Goal: Information Seeking & Learning: Check status

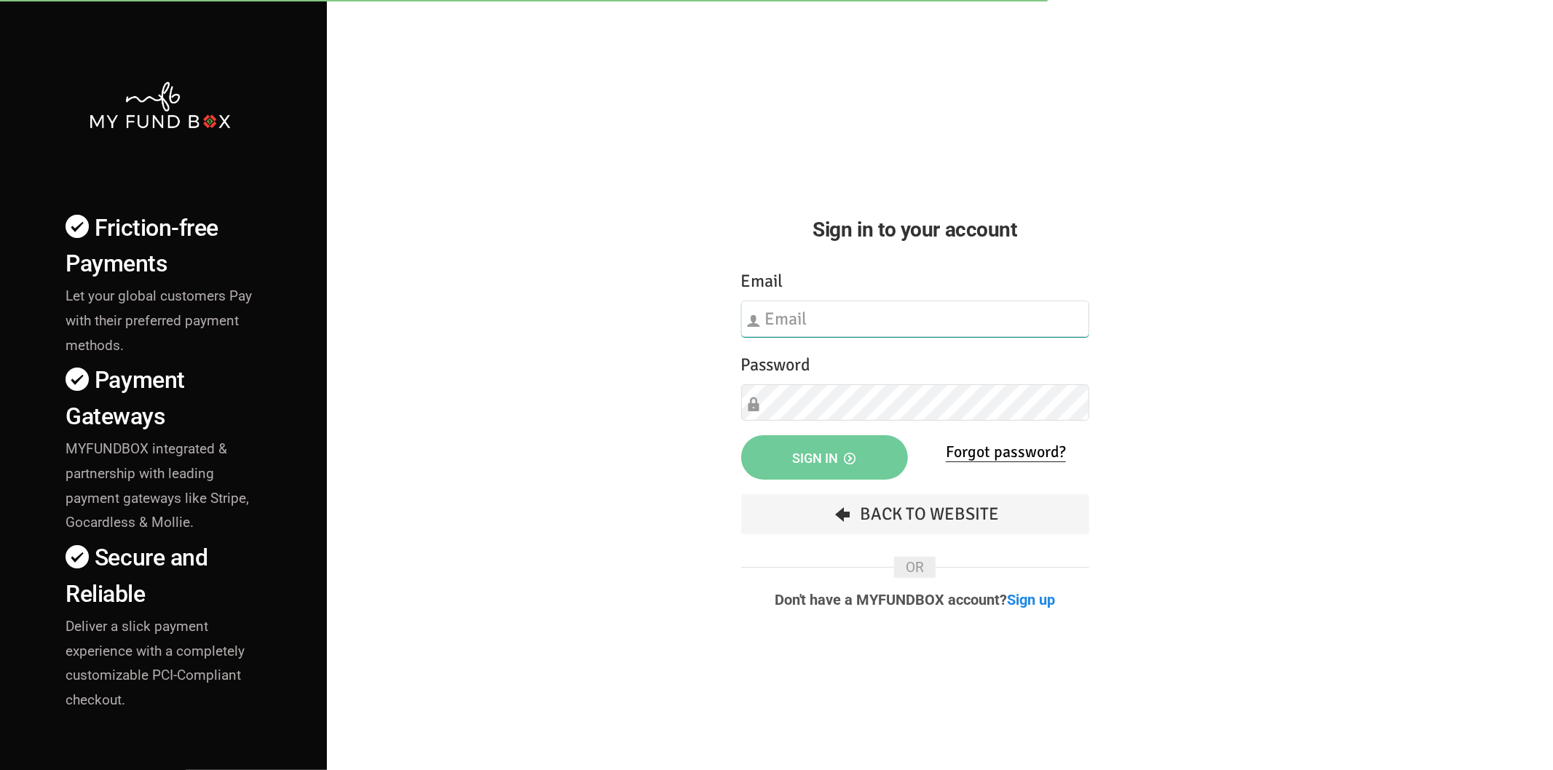
type input "[EMAIL_ADDRESS][DOMAIN_NAME]"
click at [837, 448] on button "Sign in" at bounding box center [824, 457] width 167 height 44
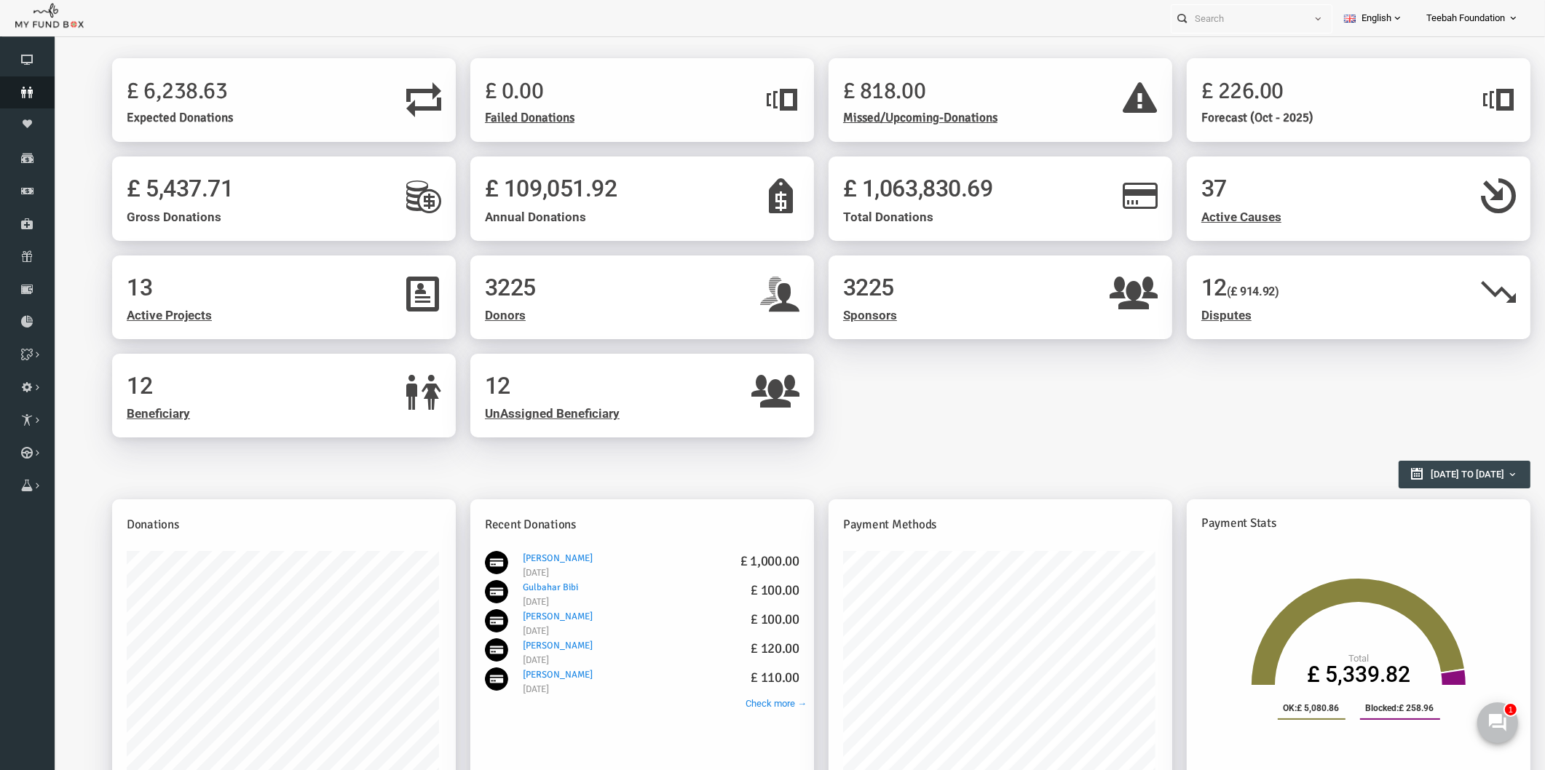
click at [23, 83] on link "Donors" at bounding box center [27, 92] width 55 height 32
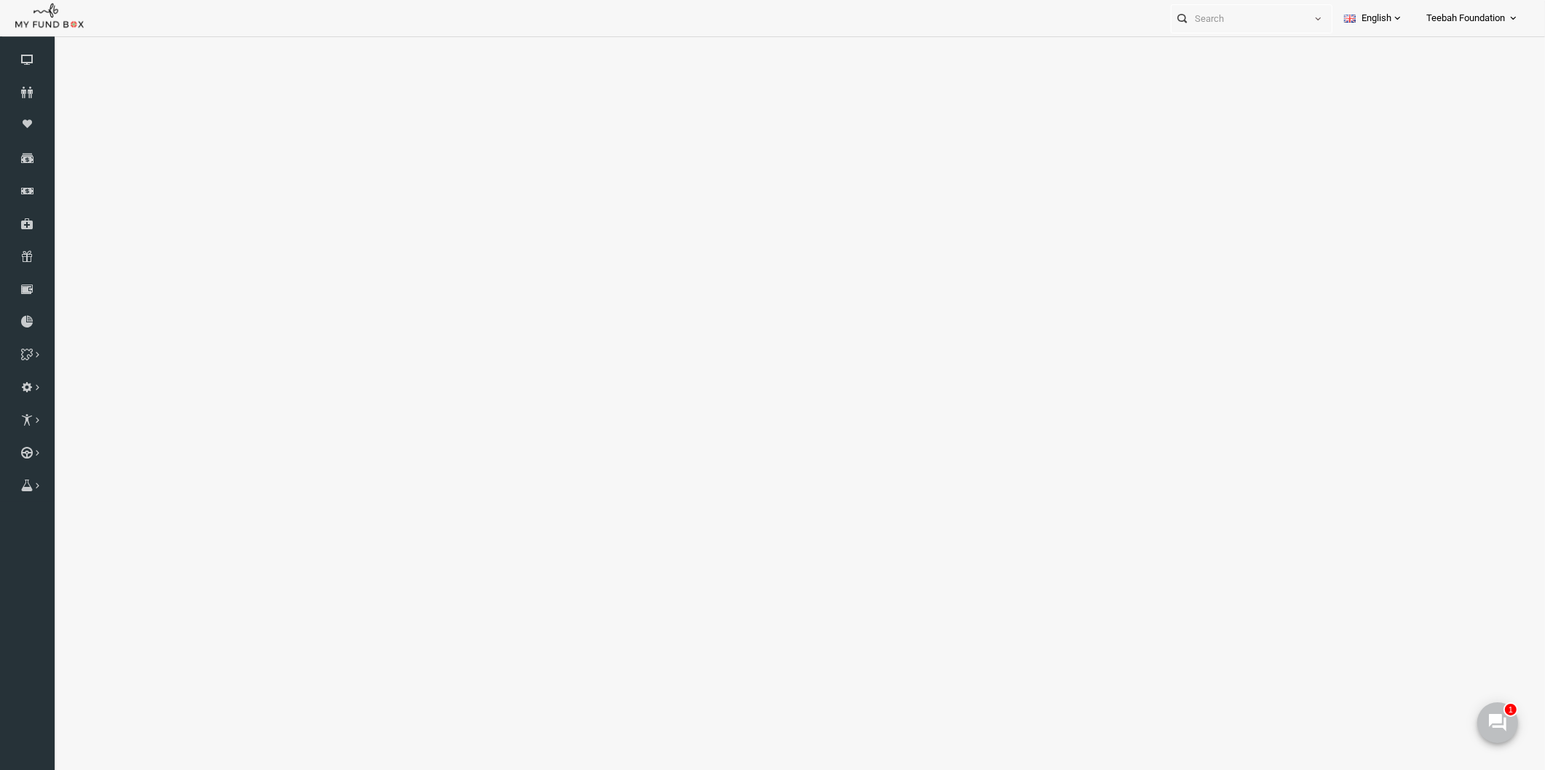
select select "100"
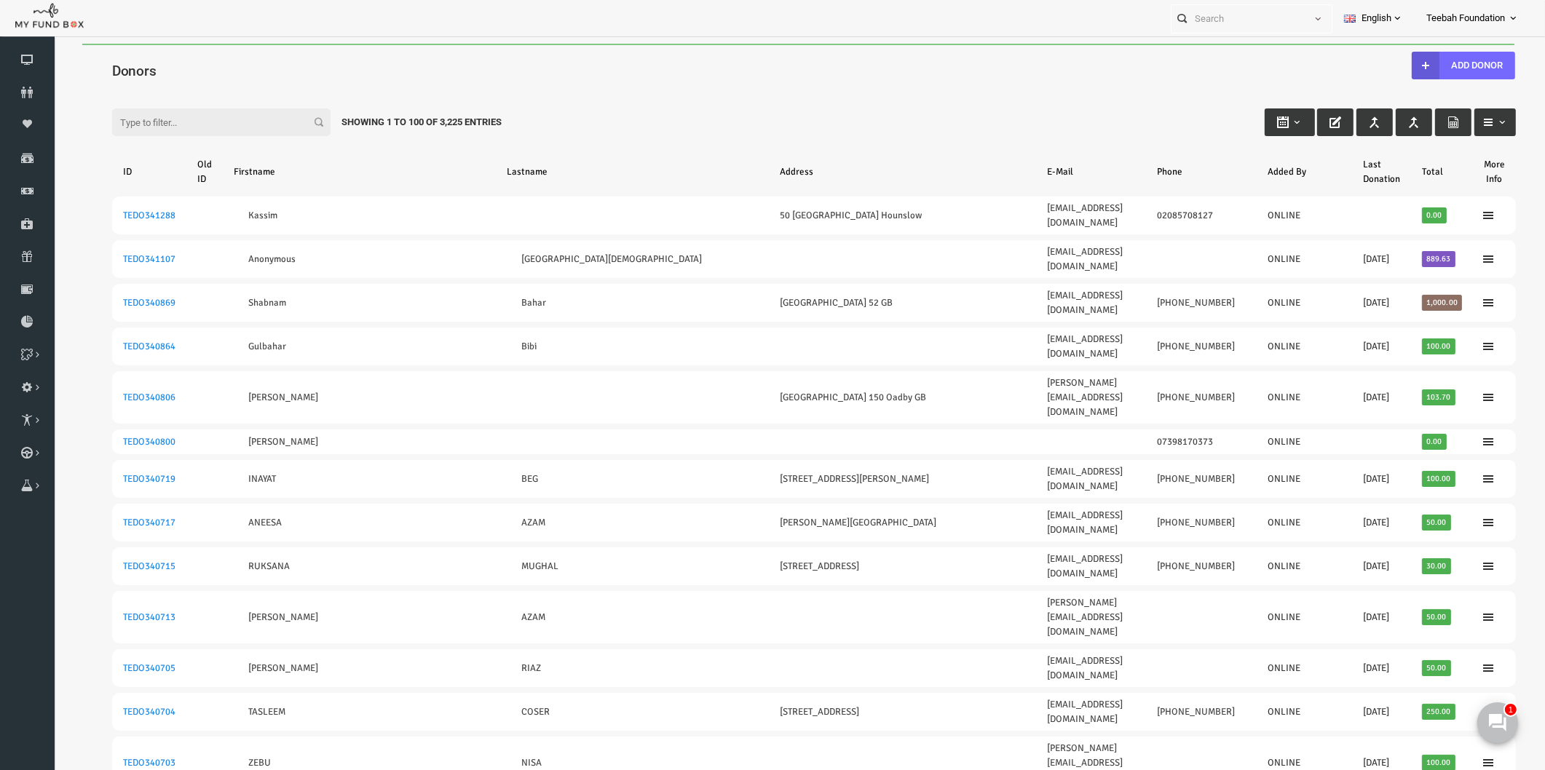
click at [646, 122] on div "Filter: Showing 1 to 100 of 3,225 Entries" at bounding box center [784, 108] width 1433 height 39
click at [33, 90] on icon at bounding box center [27, 93] width 55 height 12
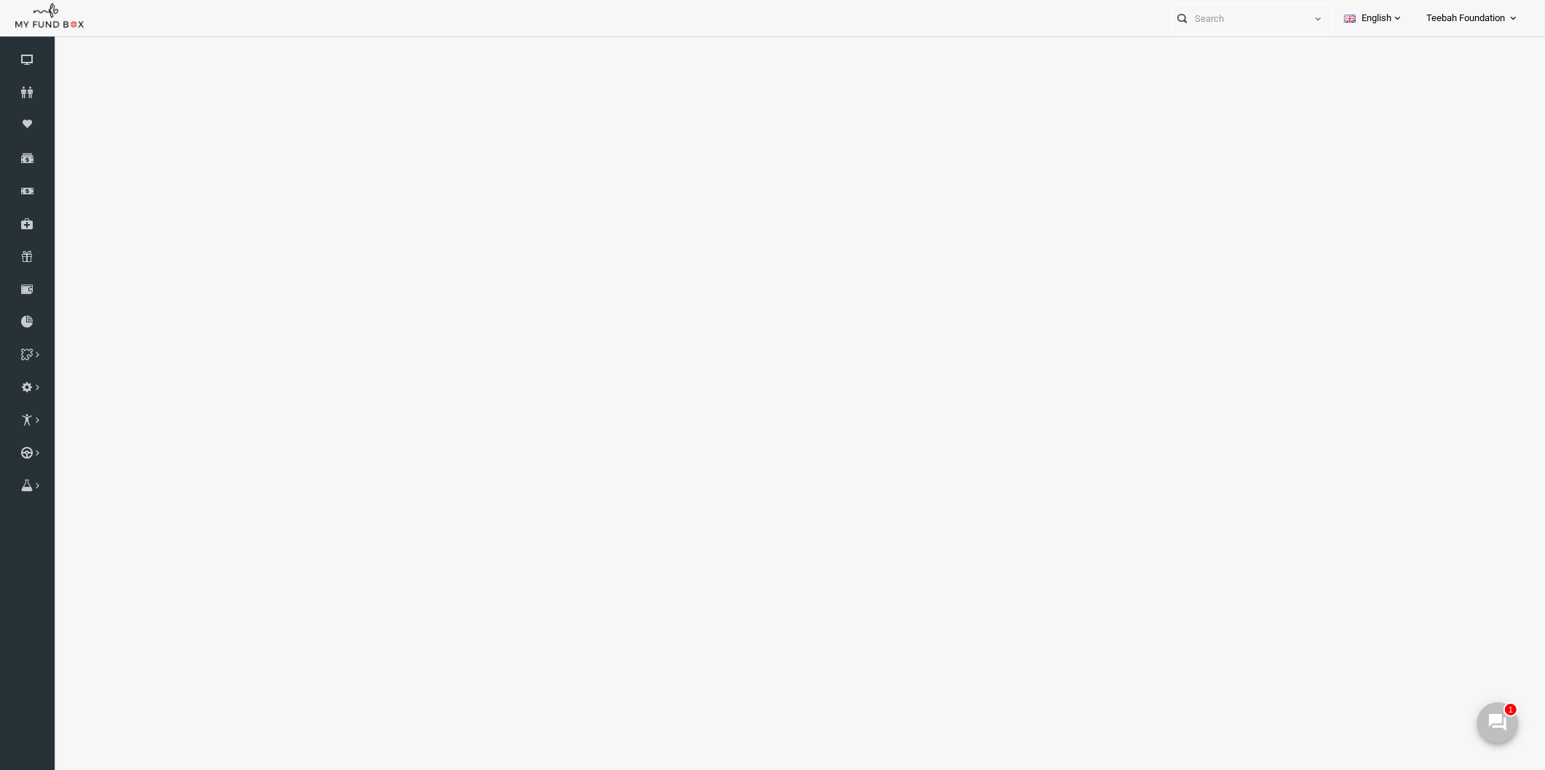
select select "100"
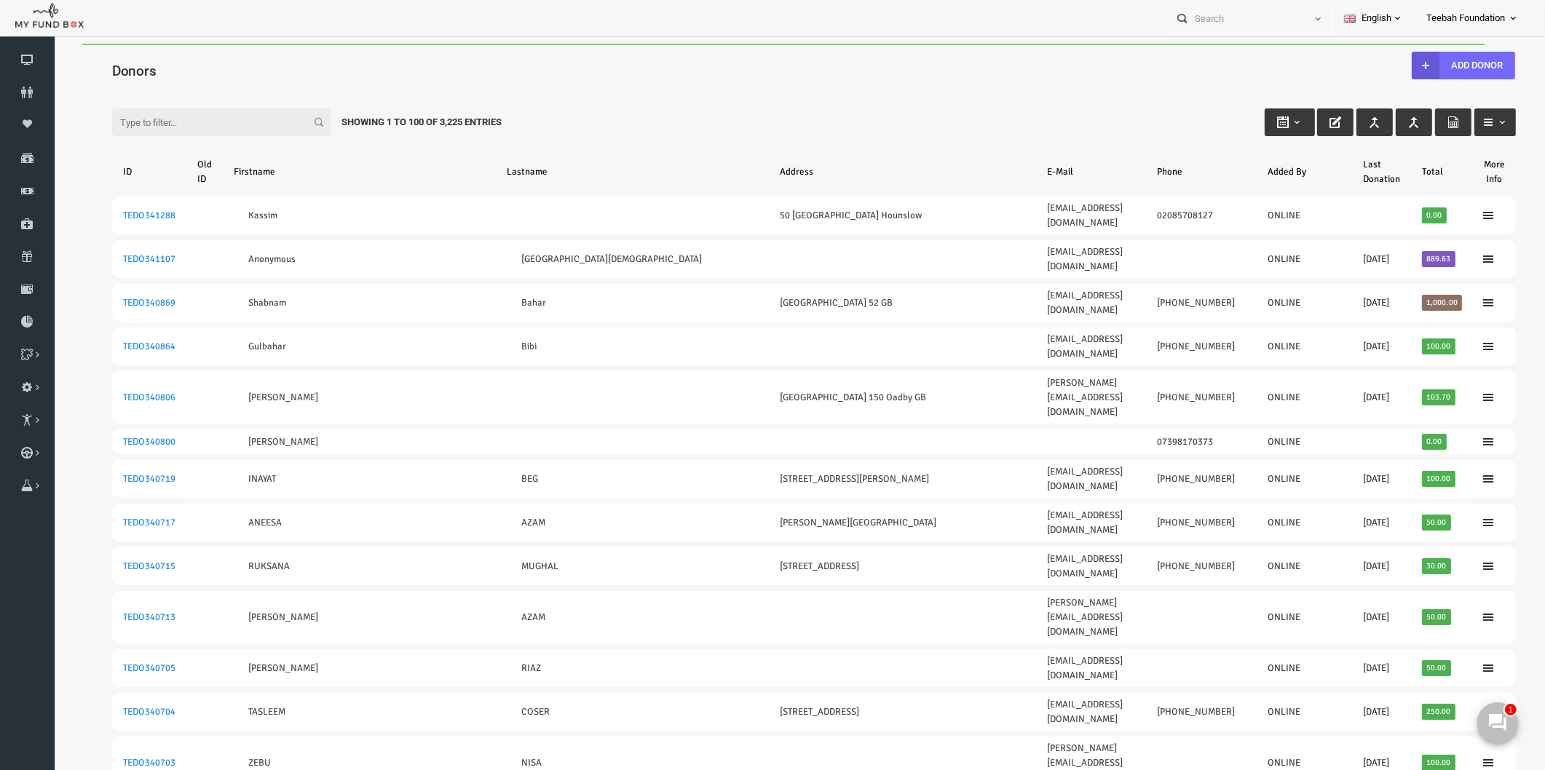
click at [128, 127] on input "Filter:" at bounding box center [191, 122] width 218 height 28
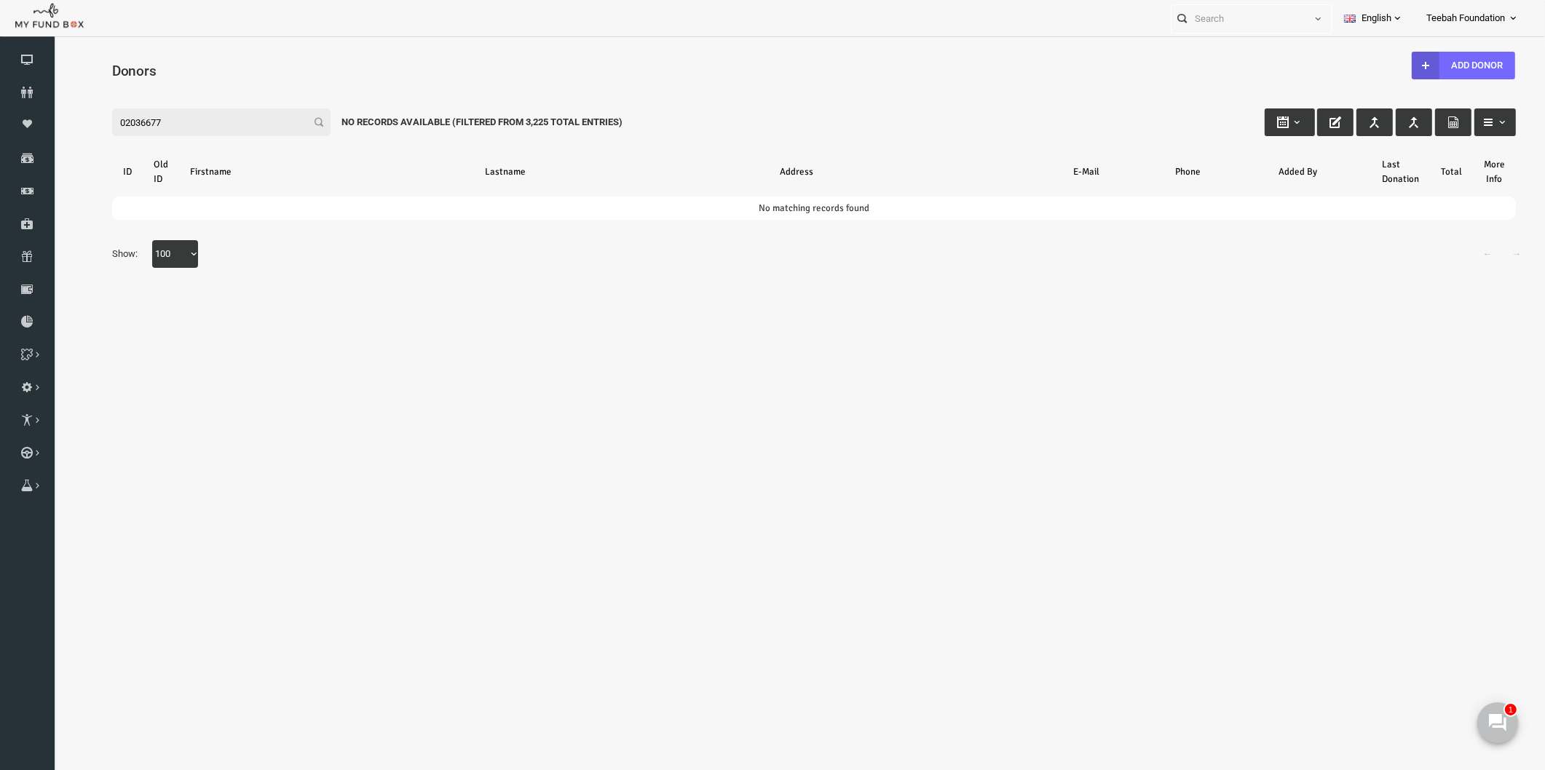
type input "02036677"
click at [27, 88] on icon at bounding box center [27, 93] width 55 height 12
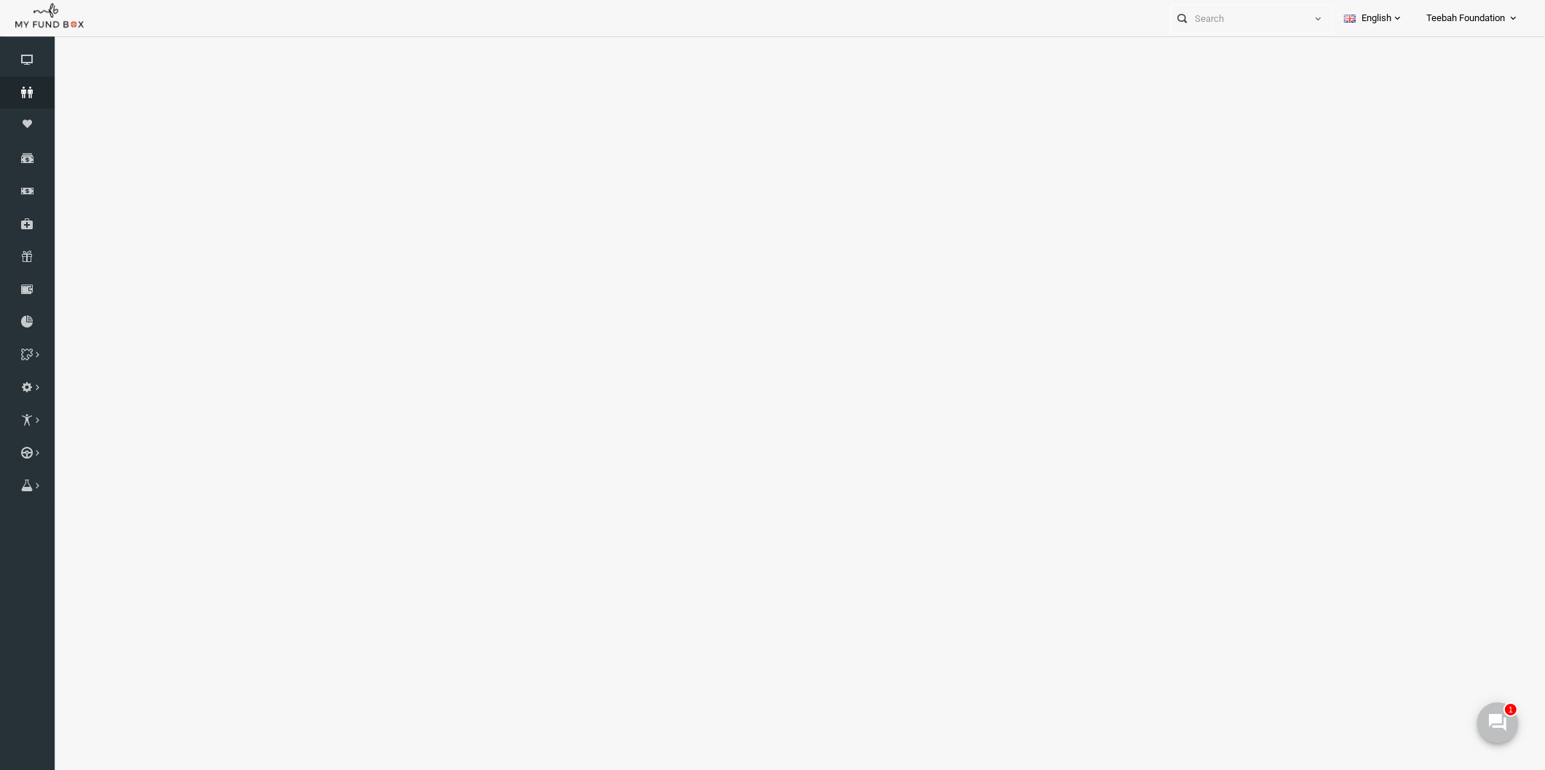
select select "100"
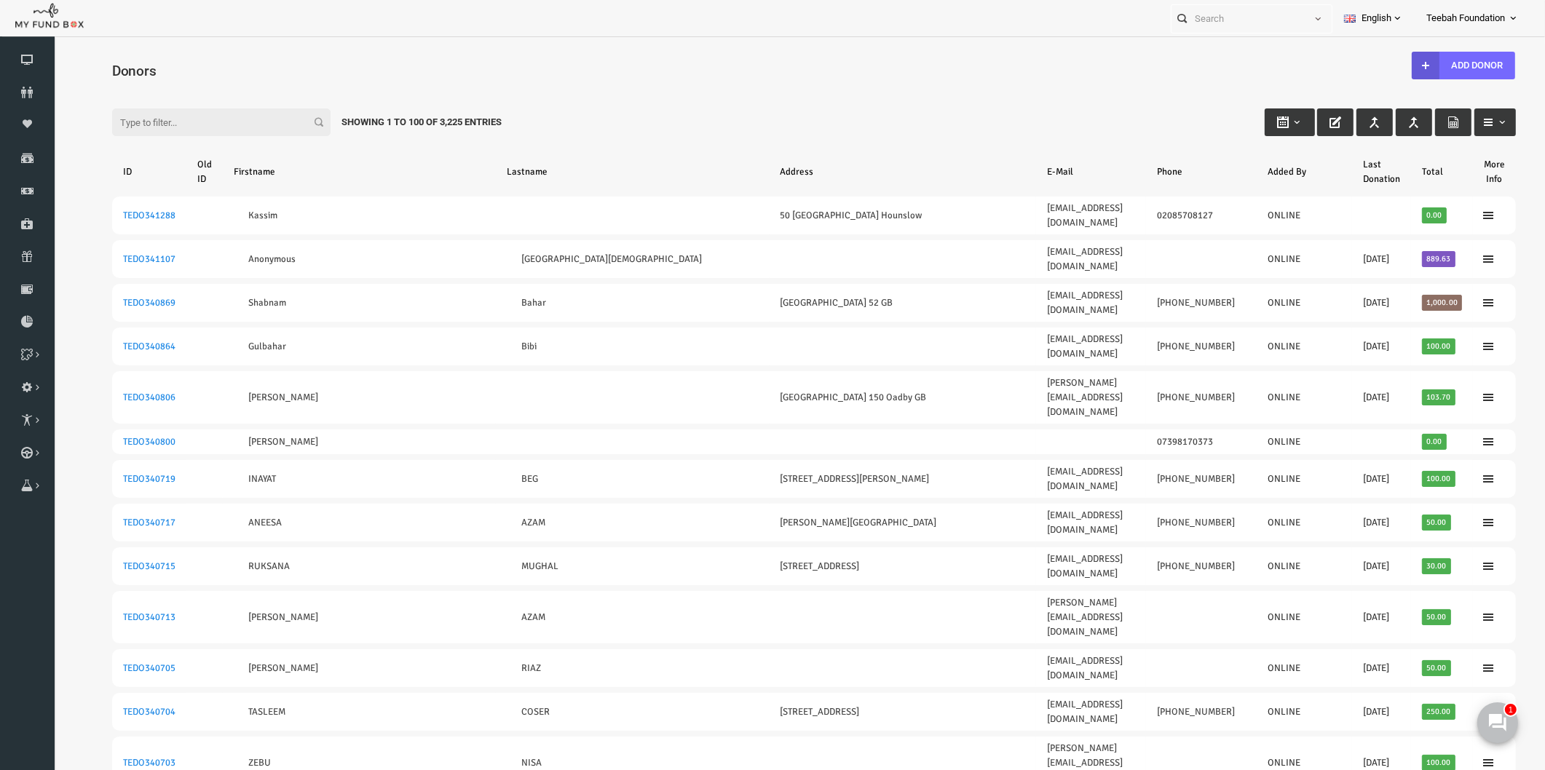
click at [121, 118] on input "Filter:" at bounding box center [191, 122] width 218 height 28
paste input "TEDO291956"
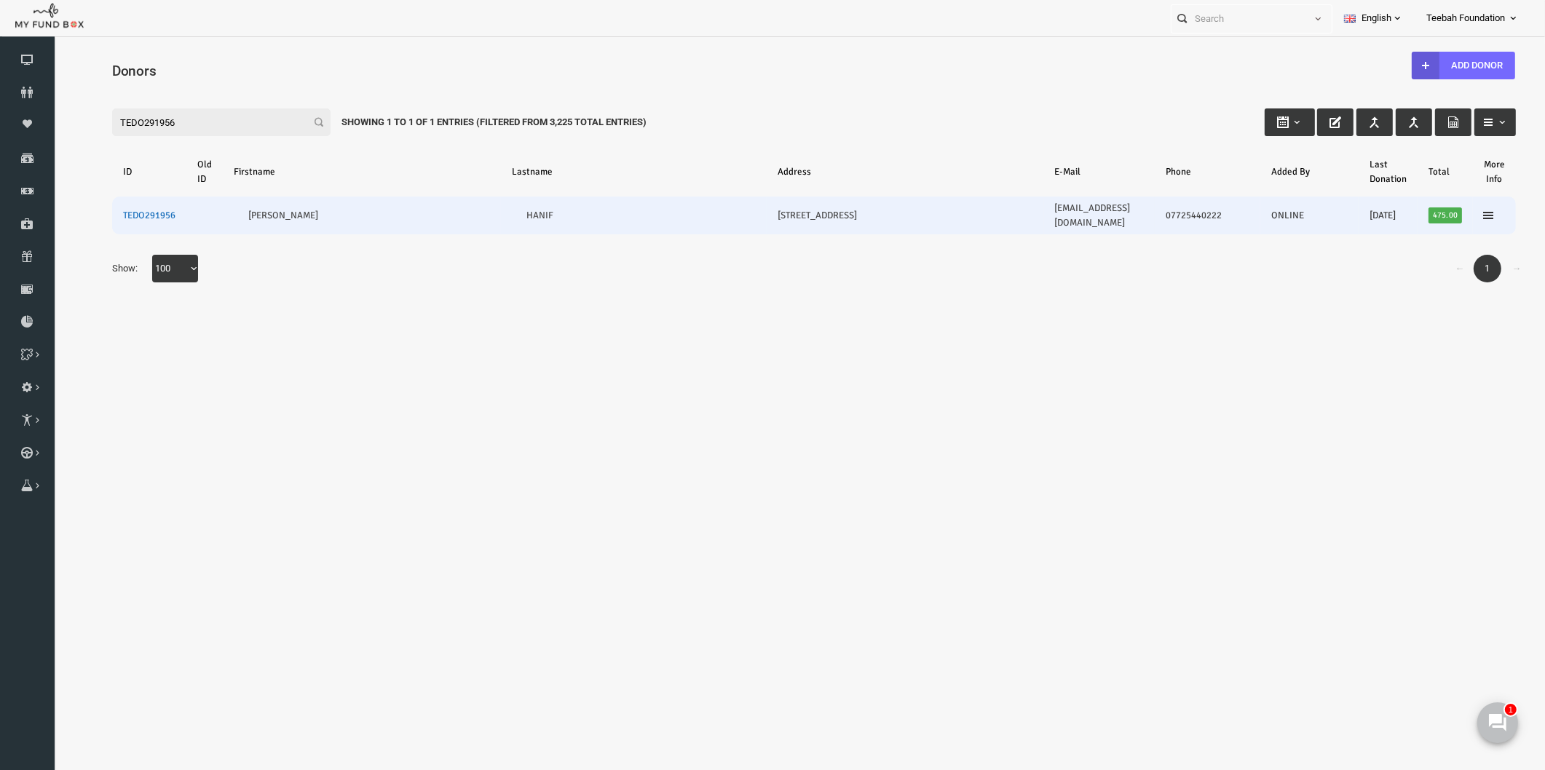
type input "TEDO291956"
click at [119, 210] on link "TEDO291956" at bounding box center [119, 216] width 52 height 12
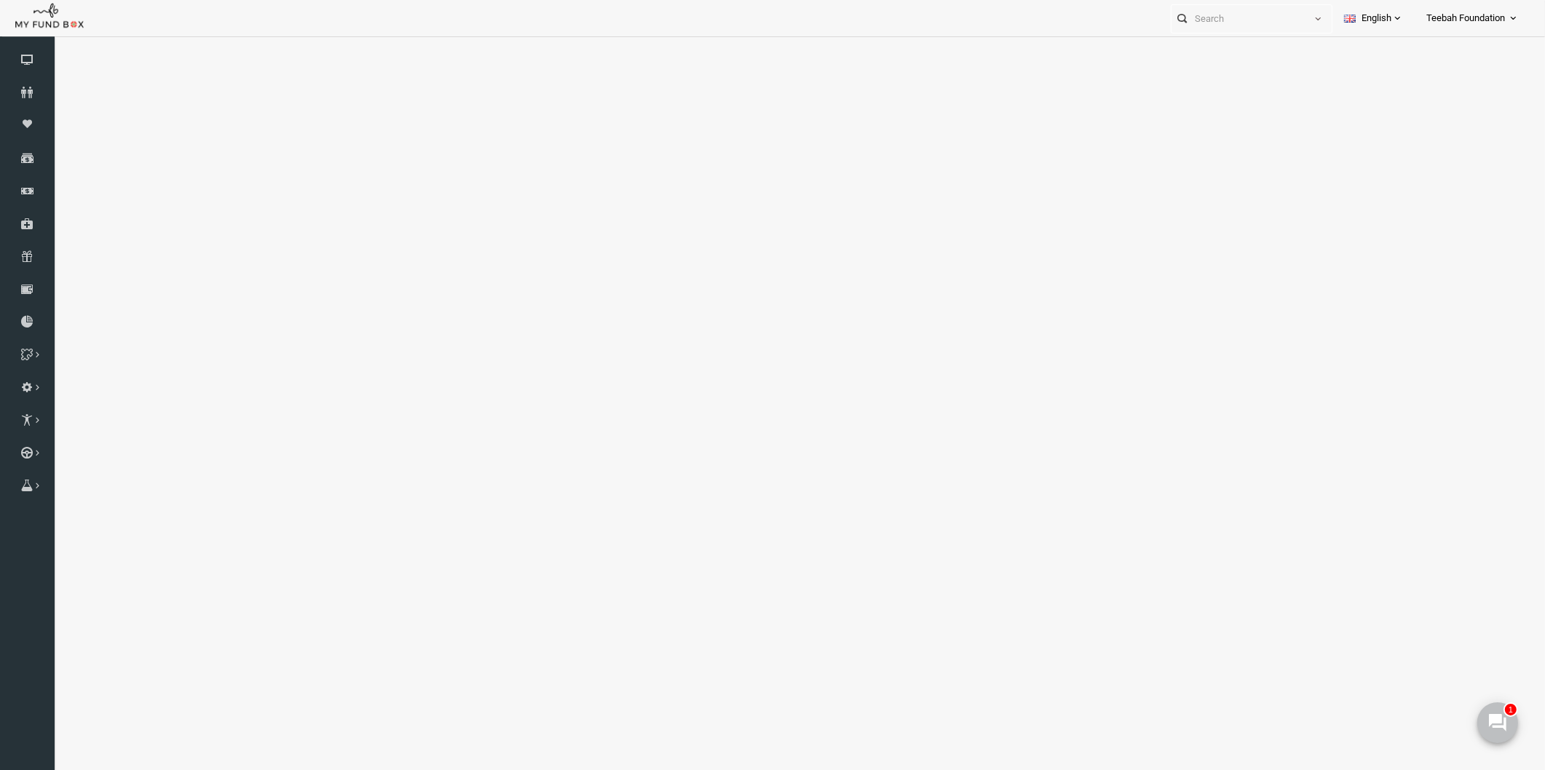
select select "100"
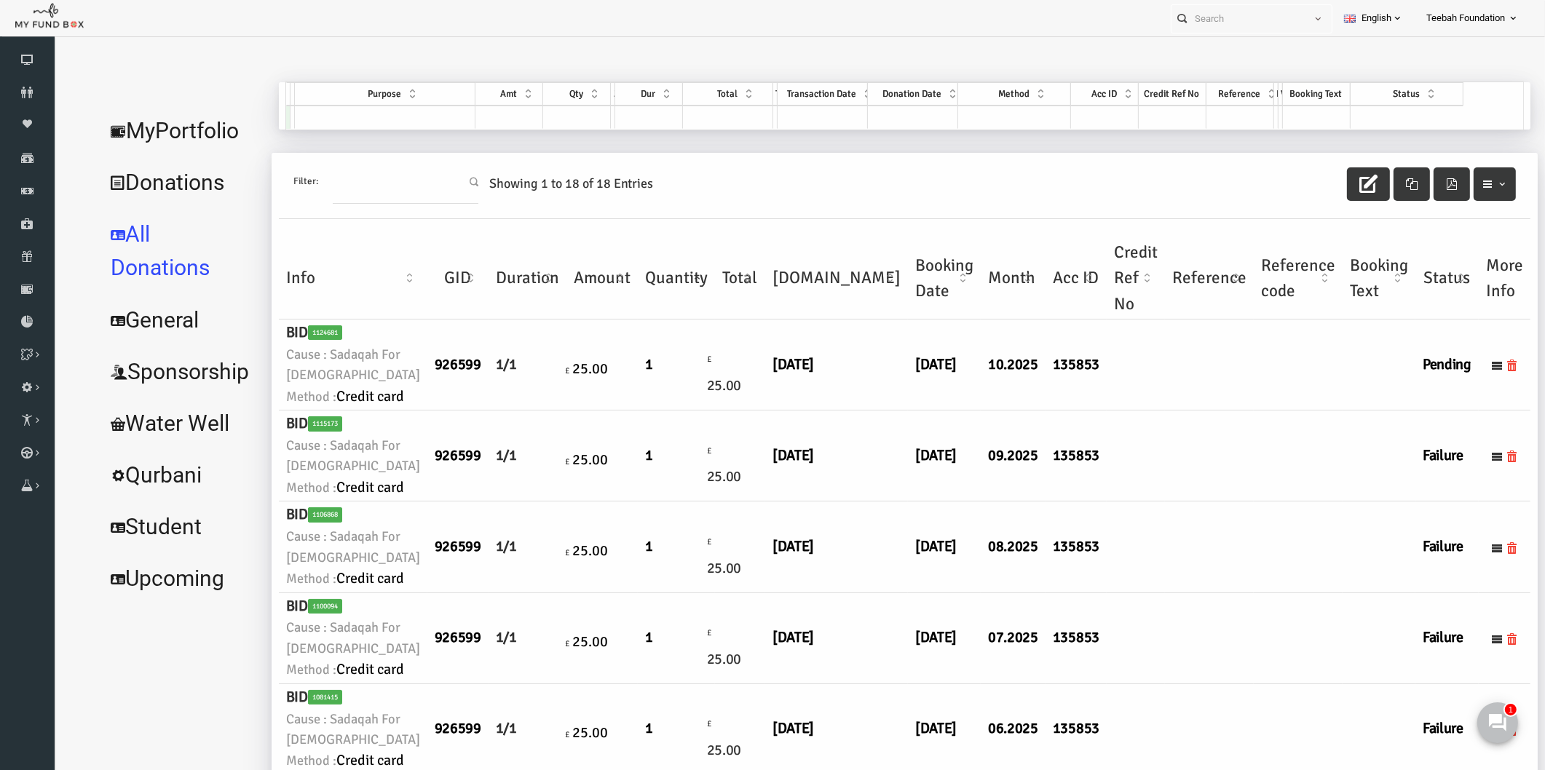
click at [878, 502] on td "11.08.2025" at bounding box center [914, 456] width 73 height 91
click at [190, 127] on link "MyPortfolio" at bounding box center [151, 131] width 167 height 52
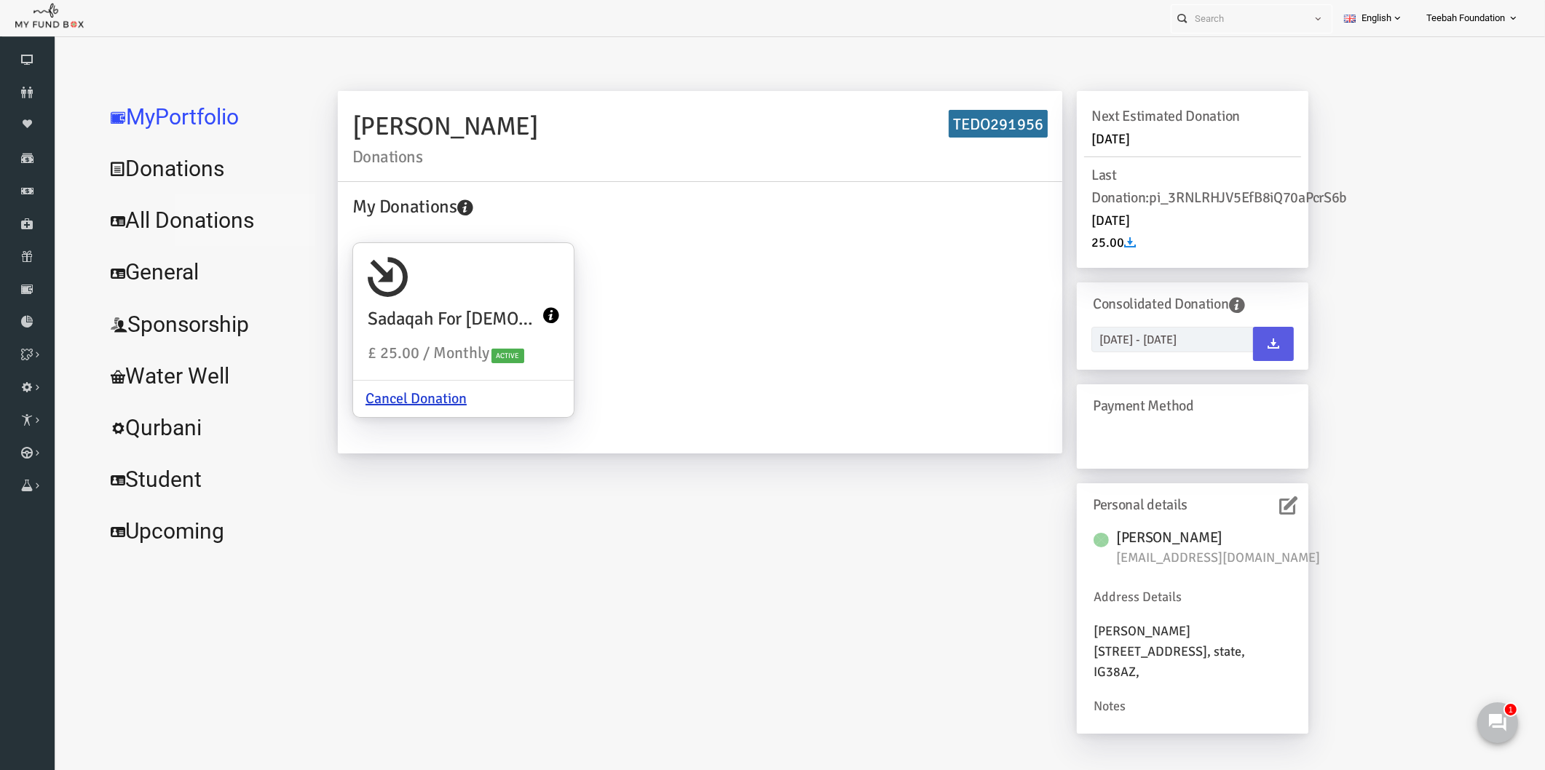
click at [183, 221] on link "All Donations" at bounding box center [177, 220] width 218 height 52
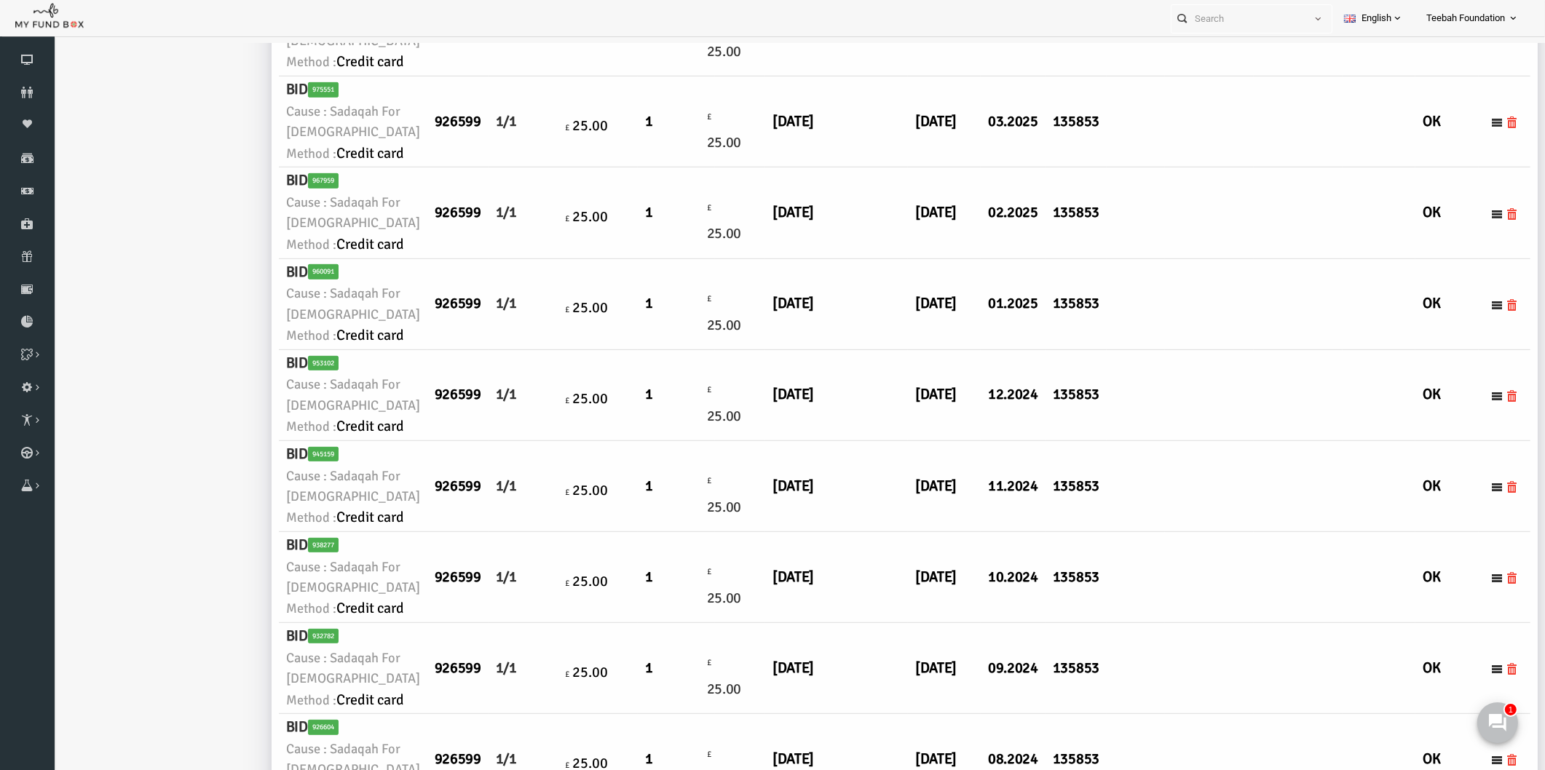
scroll to position [890, 0]
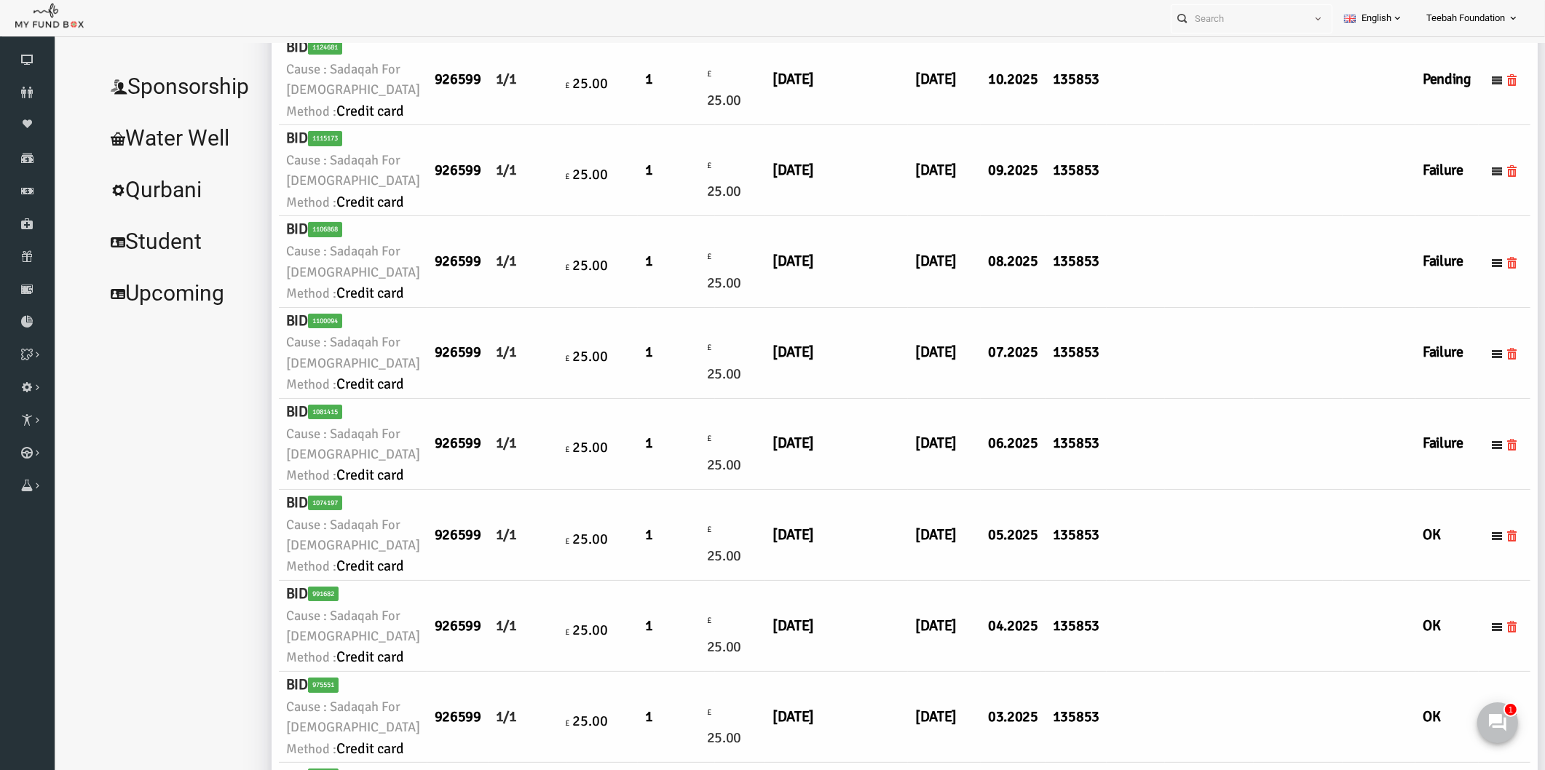
scroll to position [0, 0]
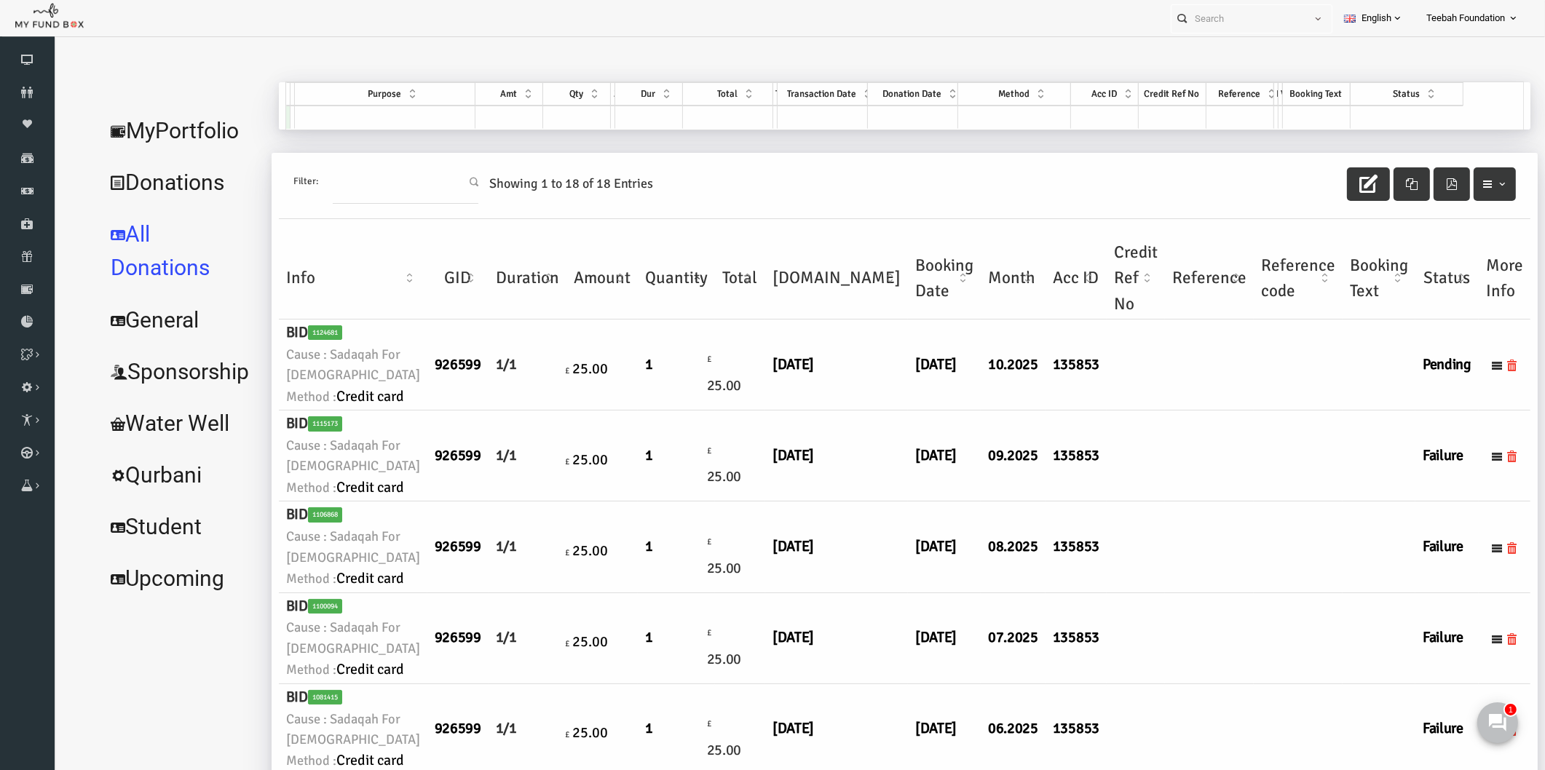
click at [192, 129] on link "MyPortfolio" at bounding box center [151, 131] width 167 height 52
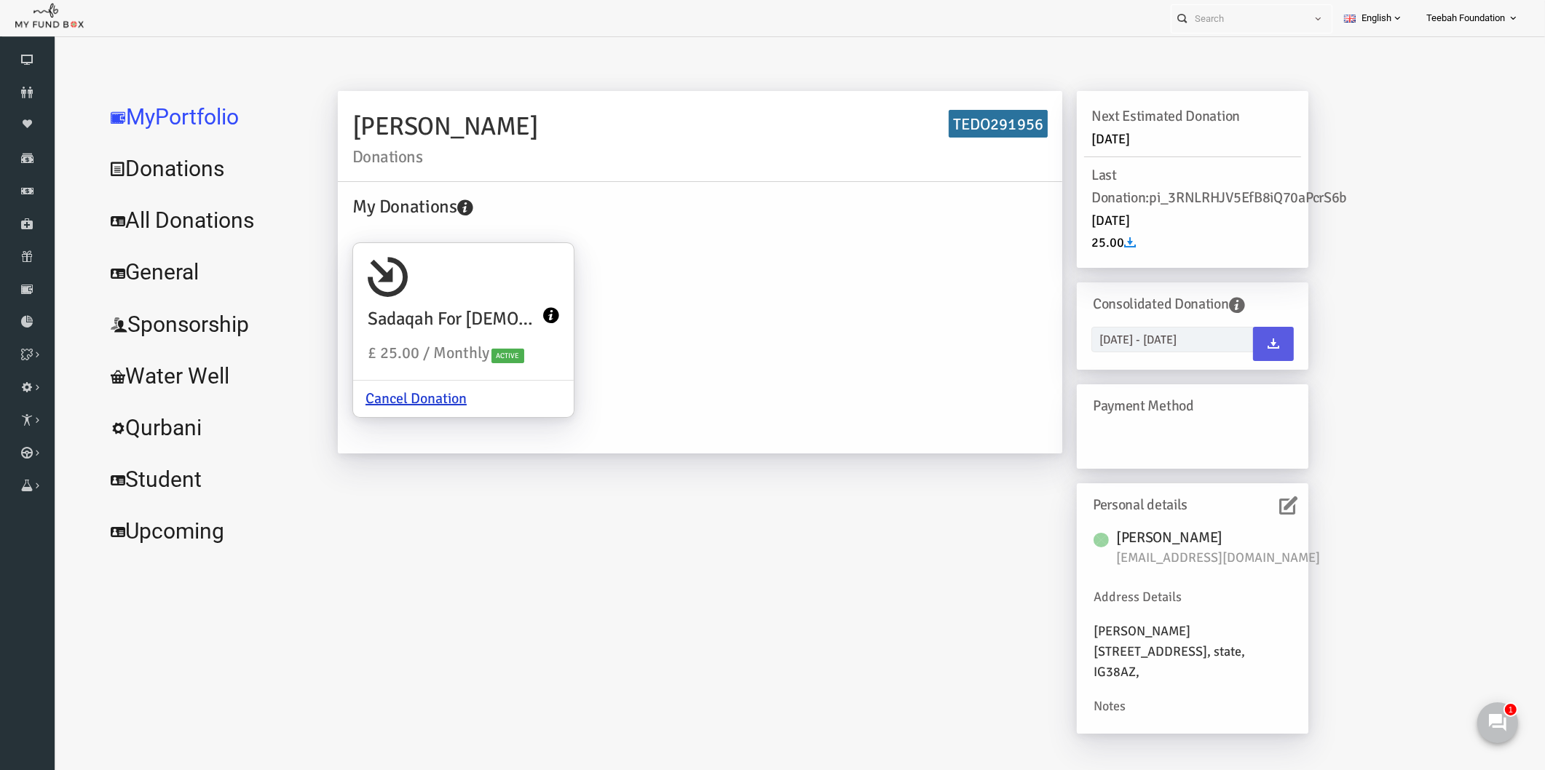
click at [1259, 495] on div "Personal details" at bounding box center [1162, 505] width 217 height 28
click at [1259, 499] on icon at bounding box center [1258, 505] width 18 height 18
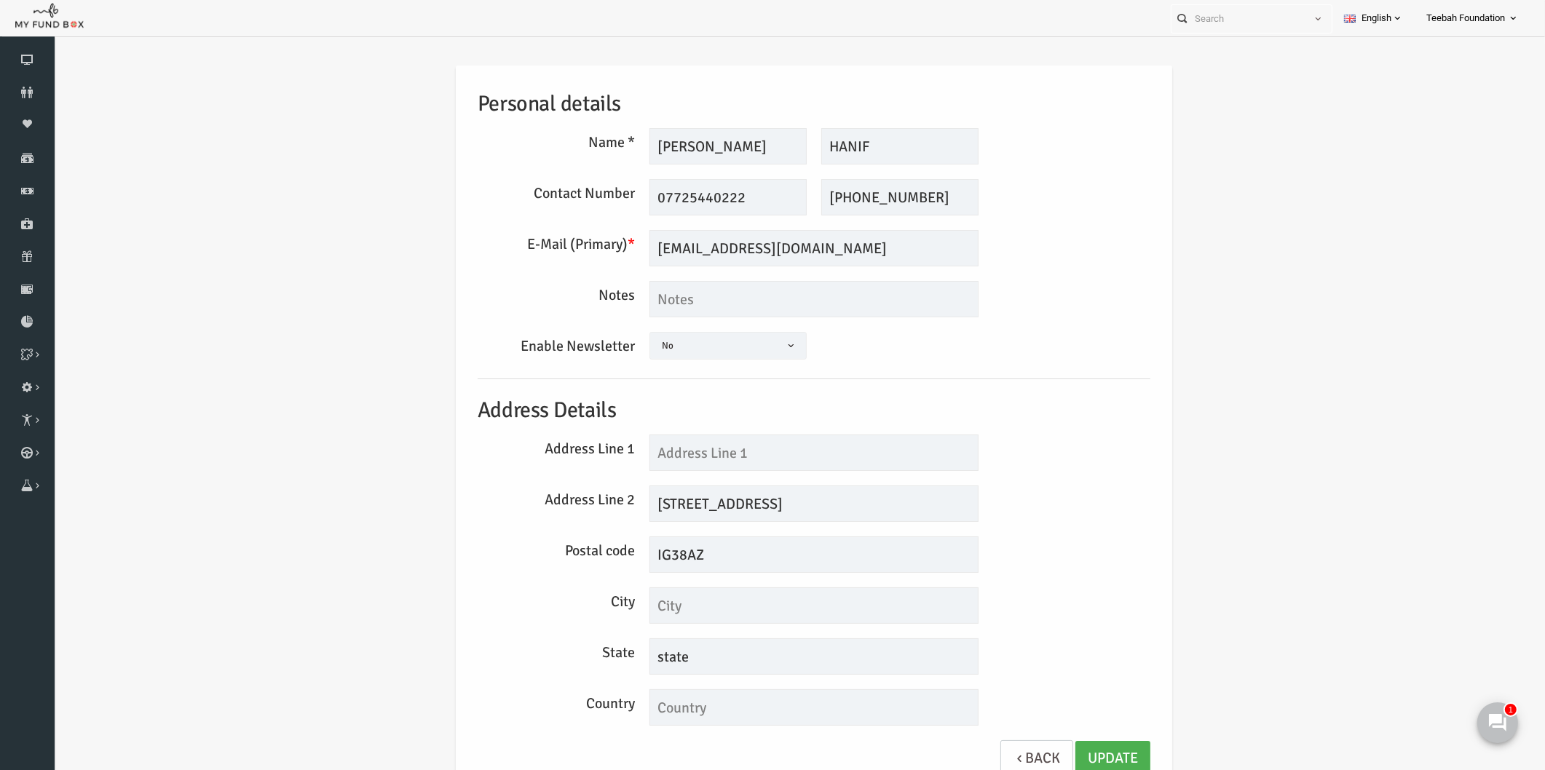
click at [1181, 413] on div "Personal details Name * MOHAMMAD Description allows upto maximum of 255 charact…" at bounding box center [784, 432] width 1462 height 777
click at [1105, 341] on div "Enable Newsletter Yes No No" at bounding box center [783, 348] width 687 height 32
drag, startPoint x: 840, startPoint y: 146, endPoint x: 807, endPoint y: 141, distance: 33.8
click at [807, 141] on input "HANIF" at bounding box center [869, 146] width 157 height 36
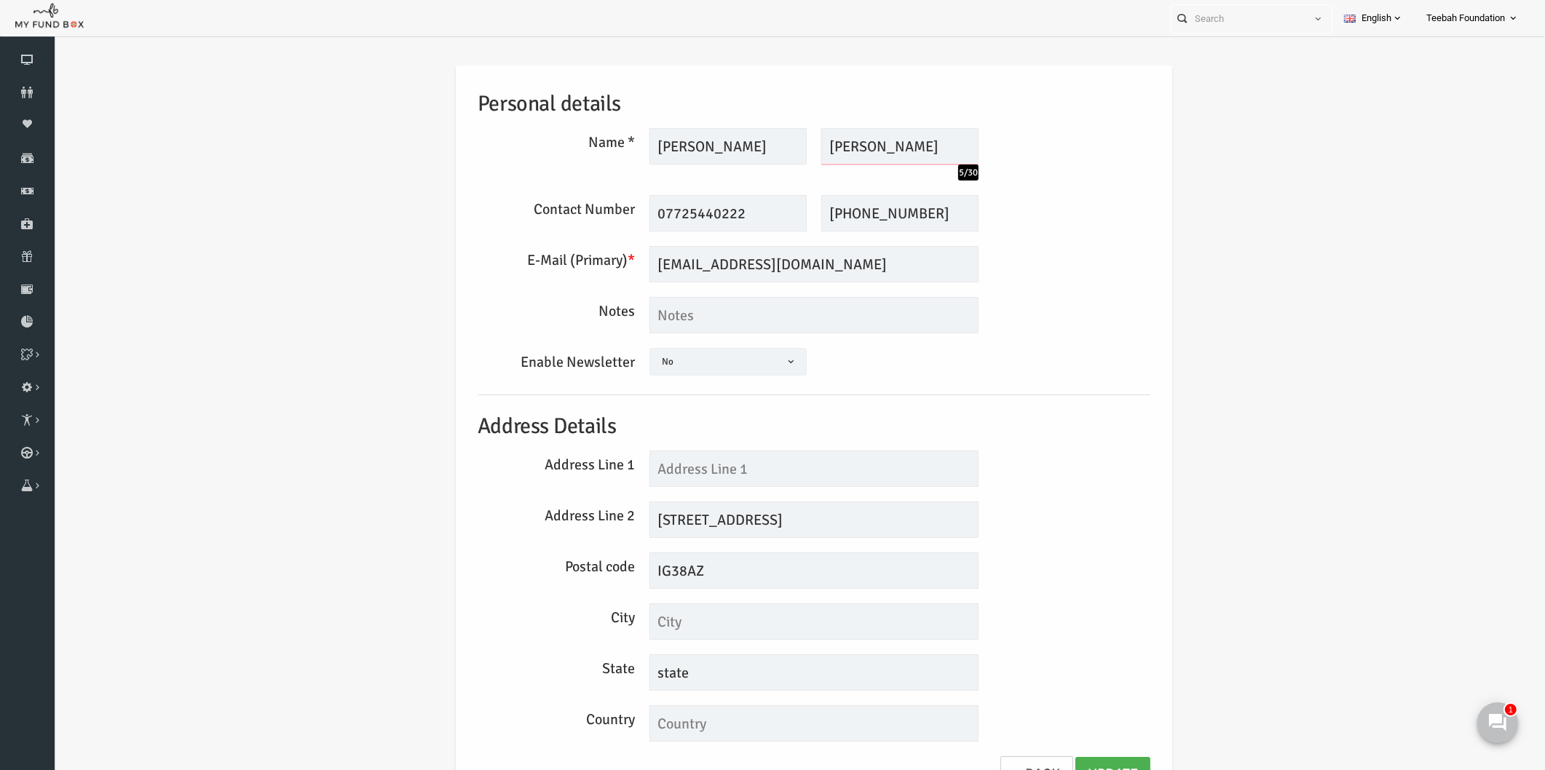
type input "Hanif"
drag, startPoint x: 716, startPoint y: 149, endPoint x: 638, endPoint y: 141, distance: 77.6
click at [638, 141] on input "MOHAMMAD" at bounding box center [697, 146] width 157 height 36
type input "Mohammad"
click at [1084, 764] on link "Update" at bounding box center [1082, 775] width 75 height 36
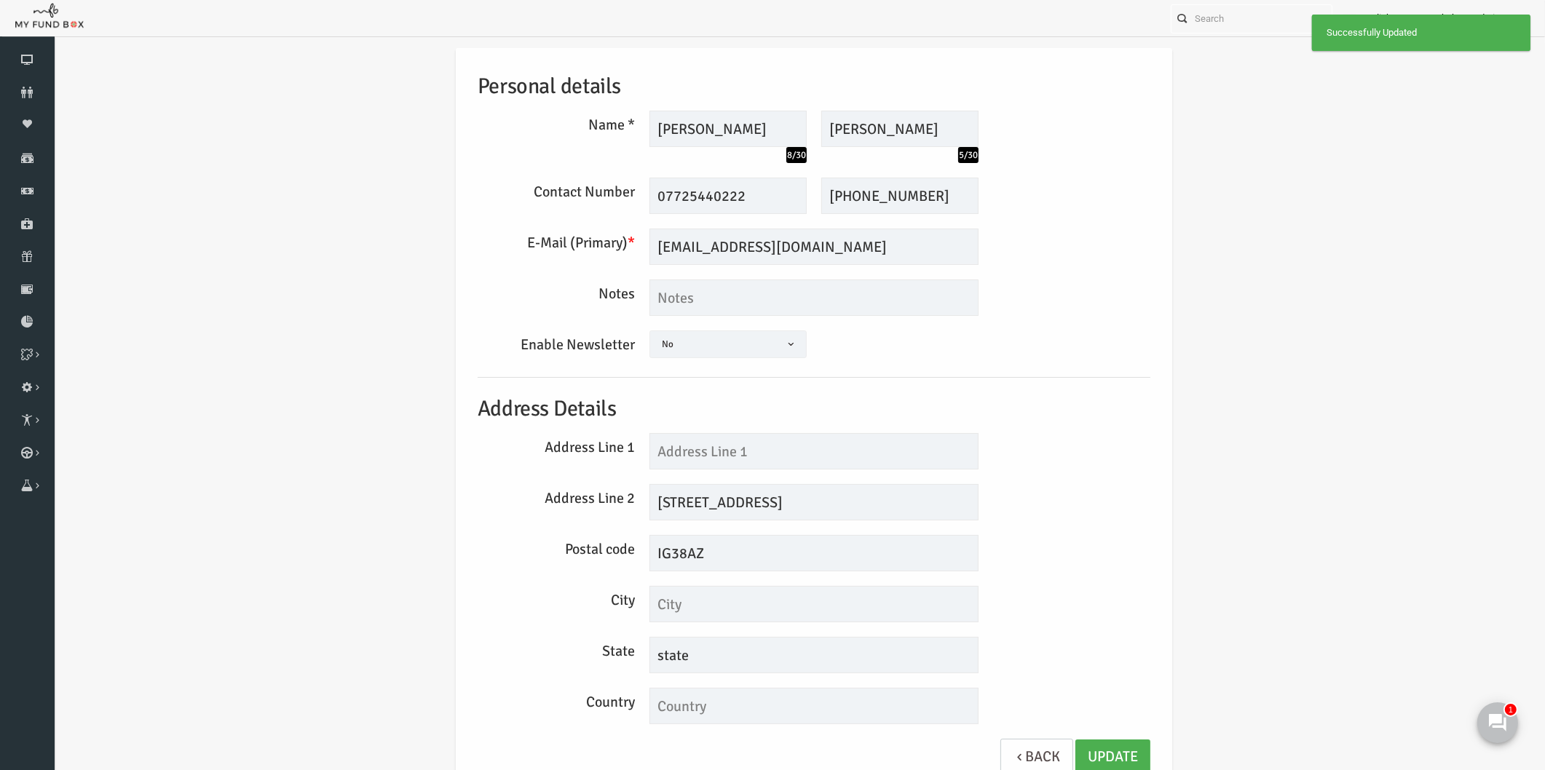
scroll to position [23, 0]
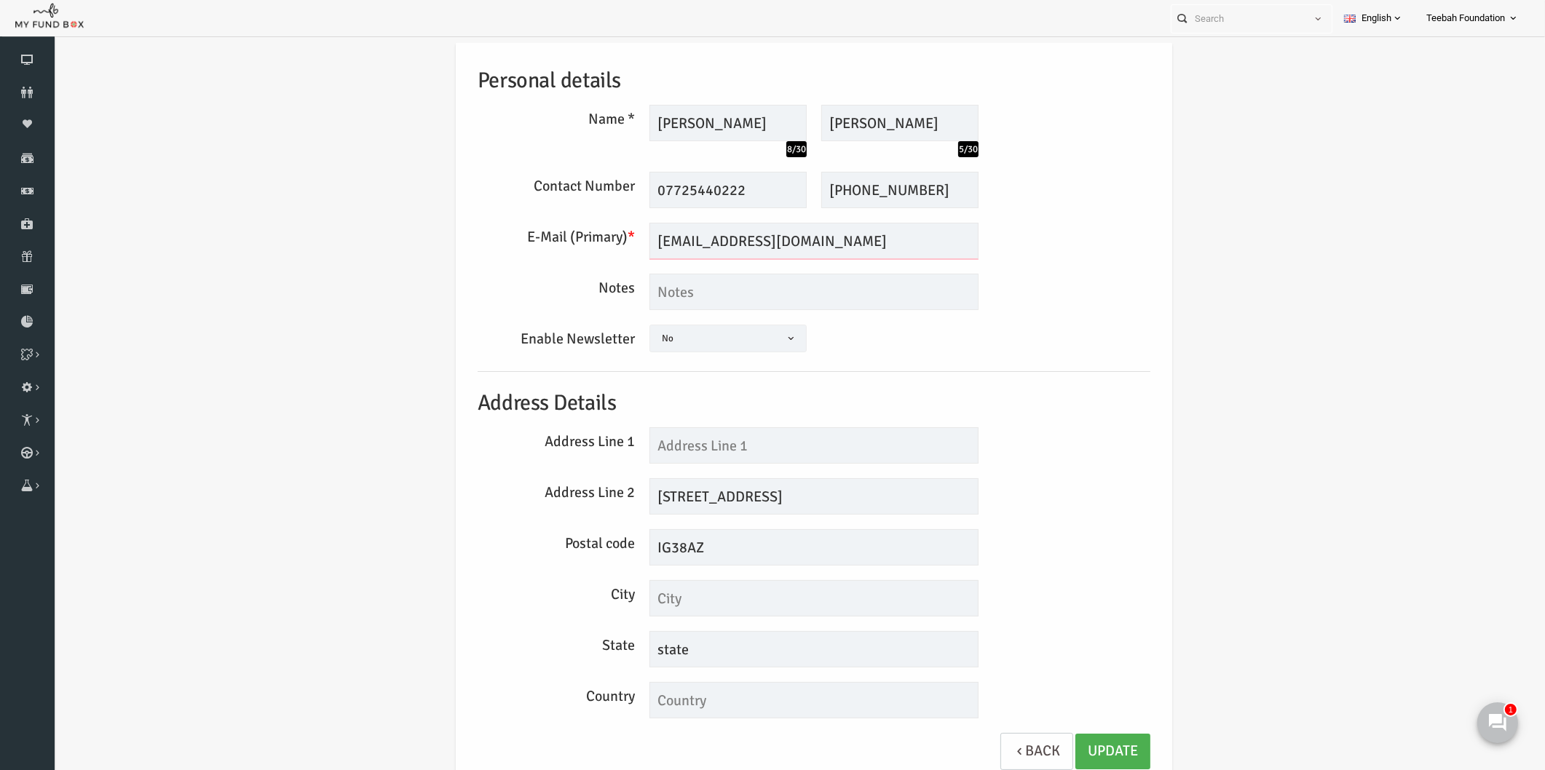
drag, startPoint x: 739, startPoint y: 236, endPoint x: 706, endPoint y: 238, distance: 32.8
click at [706, 238] on input "MOHAMMADHANI1952@GMAIL.COM" at bounding box center [783, 241] width 329 height 36
drag, startPoint x: 705, startPoint y: 242, endPoint x: 638, endPoint y: 240, distance: 66.3
click at [638, 240] on input "MOHAMMADhanif1952@GMAIL.COM" at bounding box center [783, 241] width 329 height 36
drag, startPoint x: 872, startPoint y: 242, endPoint x: 777, endPoint y: 237, distance: 94.8
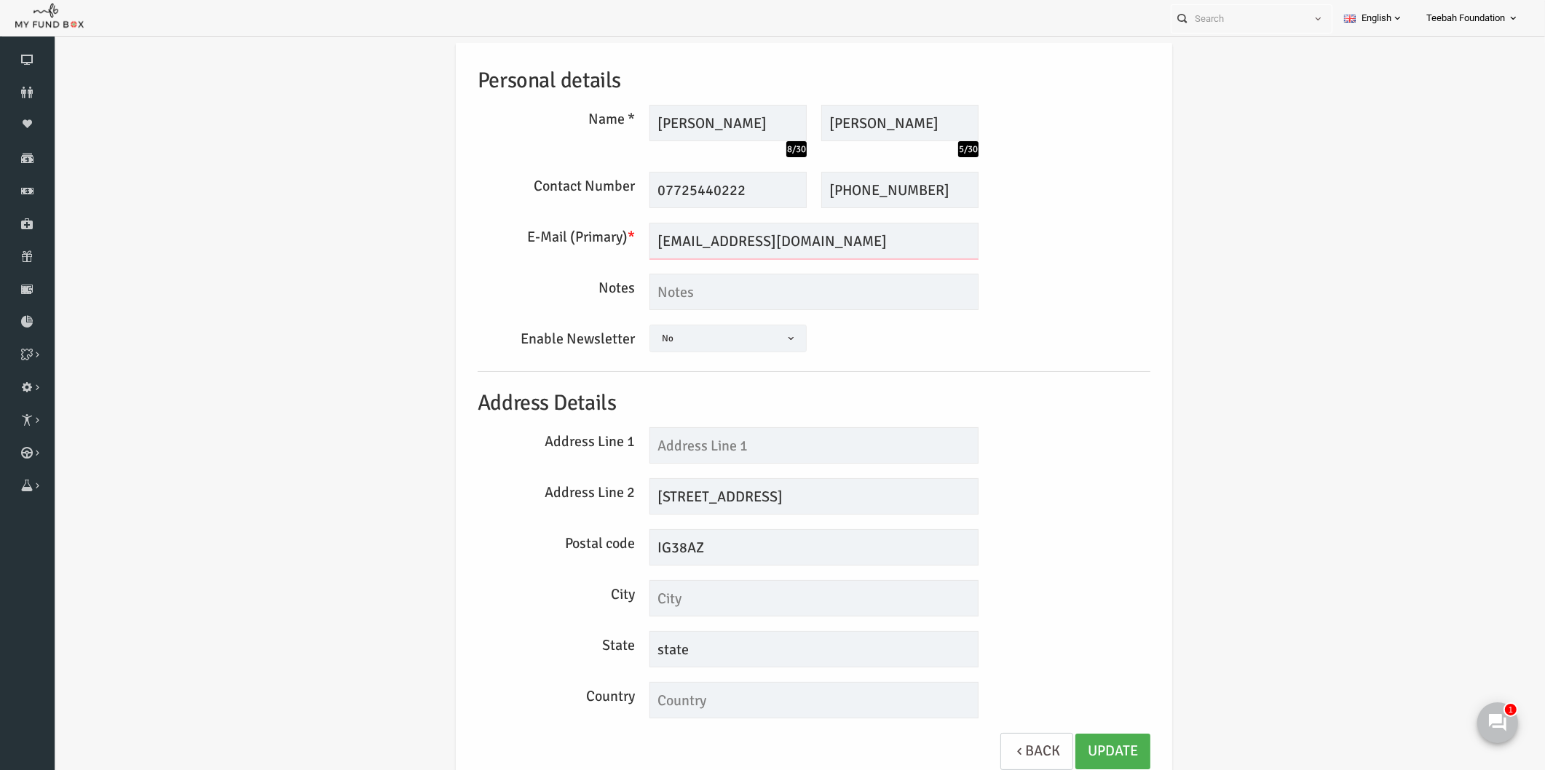
click at [777, 237] on input "Mohammadhanif1952@GMAIL.COM" at bounding box center [783, 241] width 329 height 36
type input "Mohammadhanif1952@gmail.com"
click at [774, 446] on input "text" at bounding box center [783, 445] width 329 height 36
type input "26"
drag, startPoint x: 694, startPoint y: 496, endPoint x: 571, endPoint y: 495, distance: 123.0
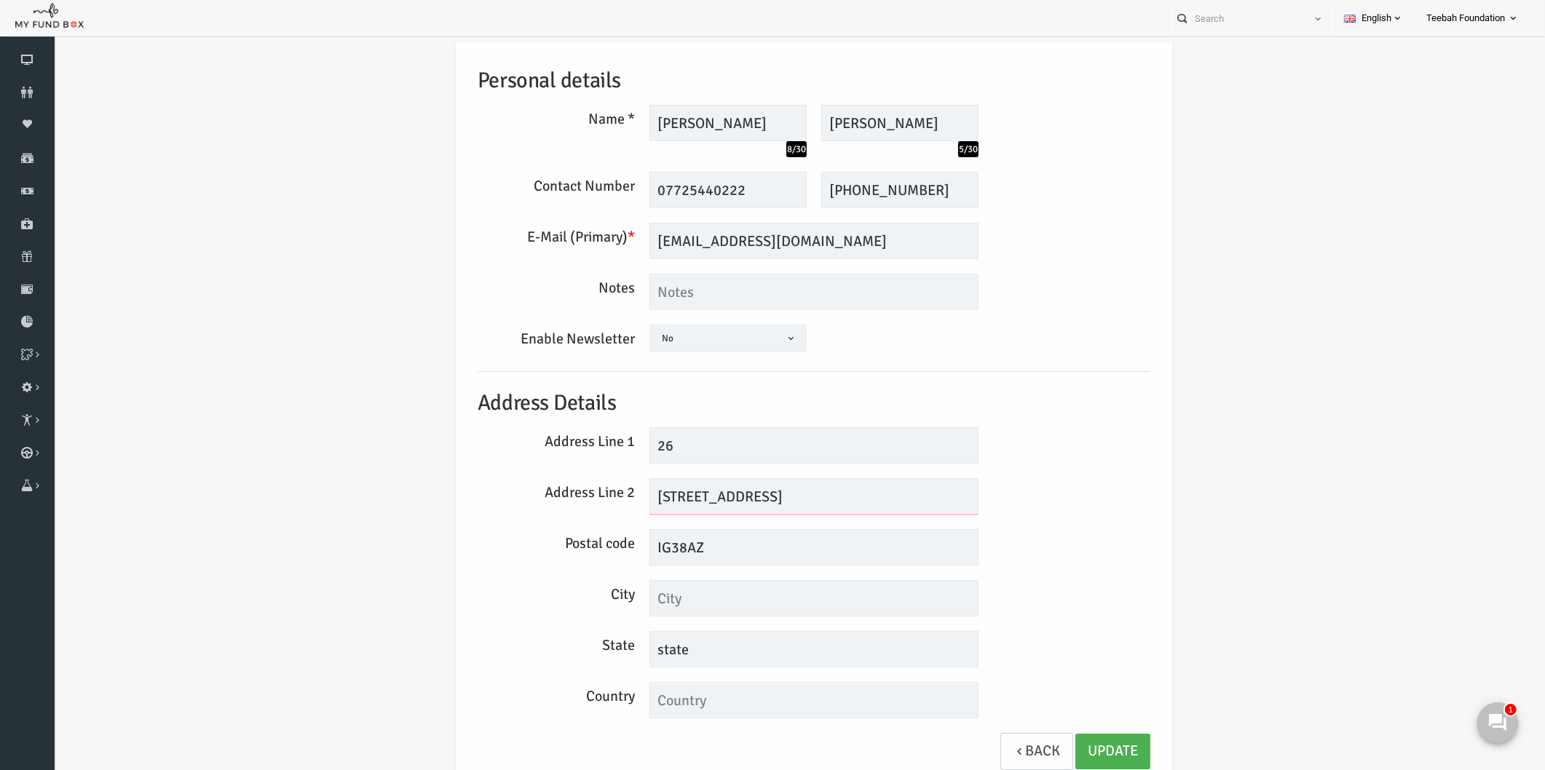
click at [571, 495] on div "Address Line 2 26 EMSTED ROAD" at bounding box center [783, 496] width 687 height 36
drag, startPoint x: 724, startPoint y: 493, endPoint x: 684, endPoint y: 494, distance: 40.8
click at [684, 494] on input "Emsted ROAD" at bounding box center [783, 496] width 329 height 36
type input "Emsted Road"
drag, startPoint x: 677, startPoint y: 652, endPoint x: 534, endPoint y: 649, distance: 142.7
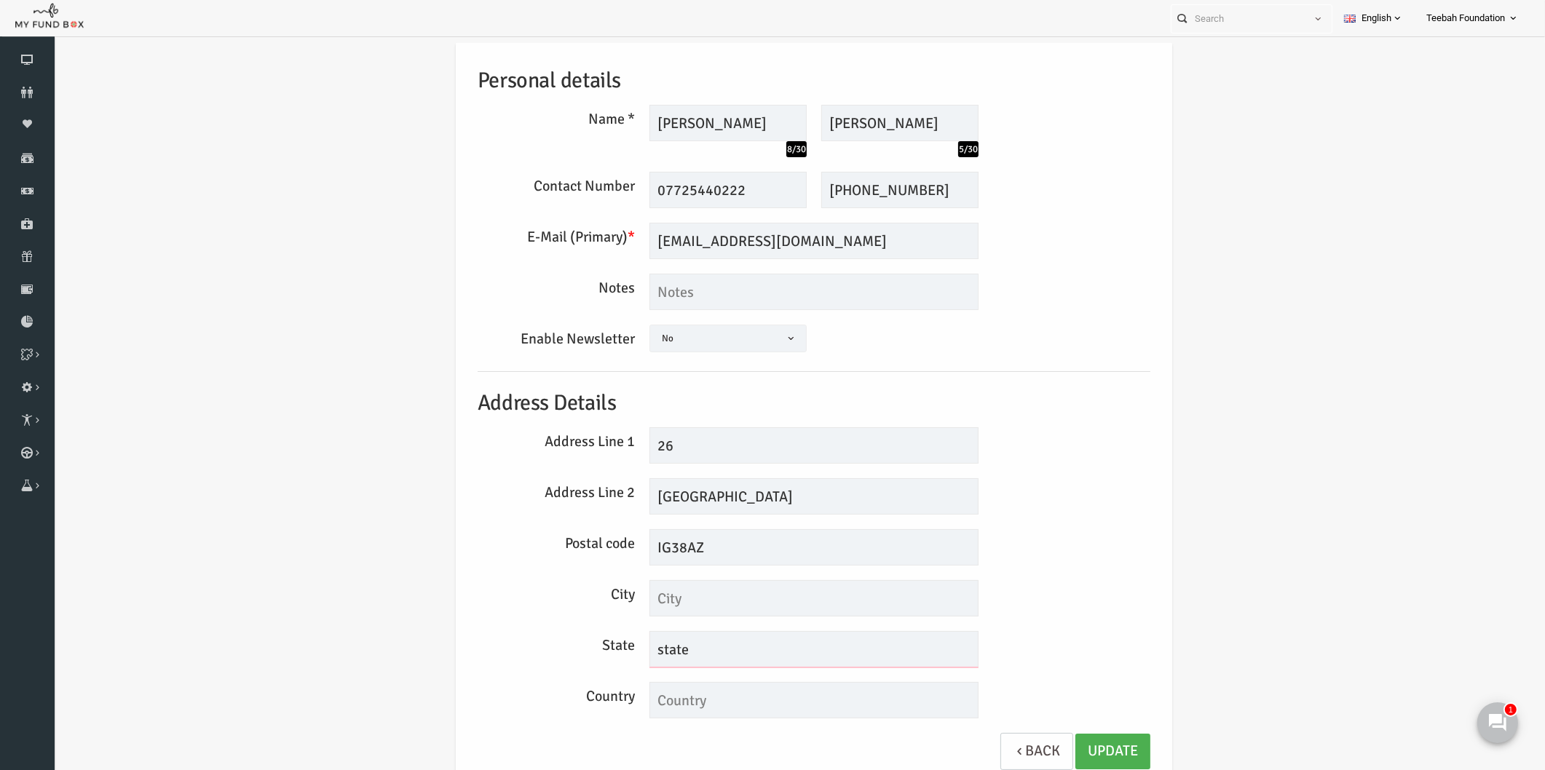
click at [534, 649] on div "State state" at bounding box center [783, 649] width 687 height 36
click at [1082, 743] on link "Update" at bounding box center [1082, 752] width 75 height 36
click at [23, 91] on icon at bounding box center [27, 93] width 55 height 12
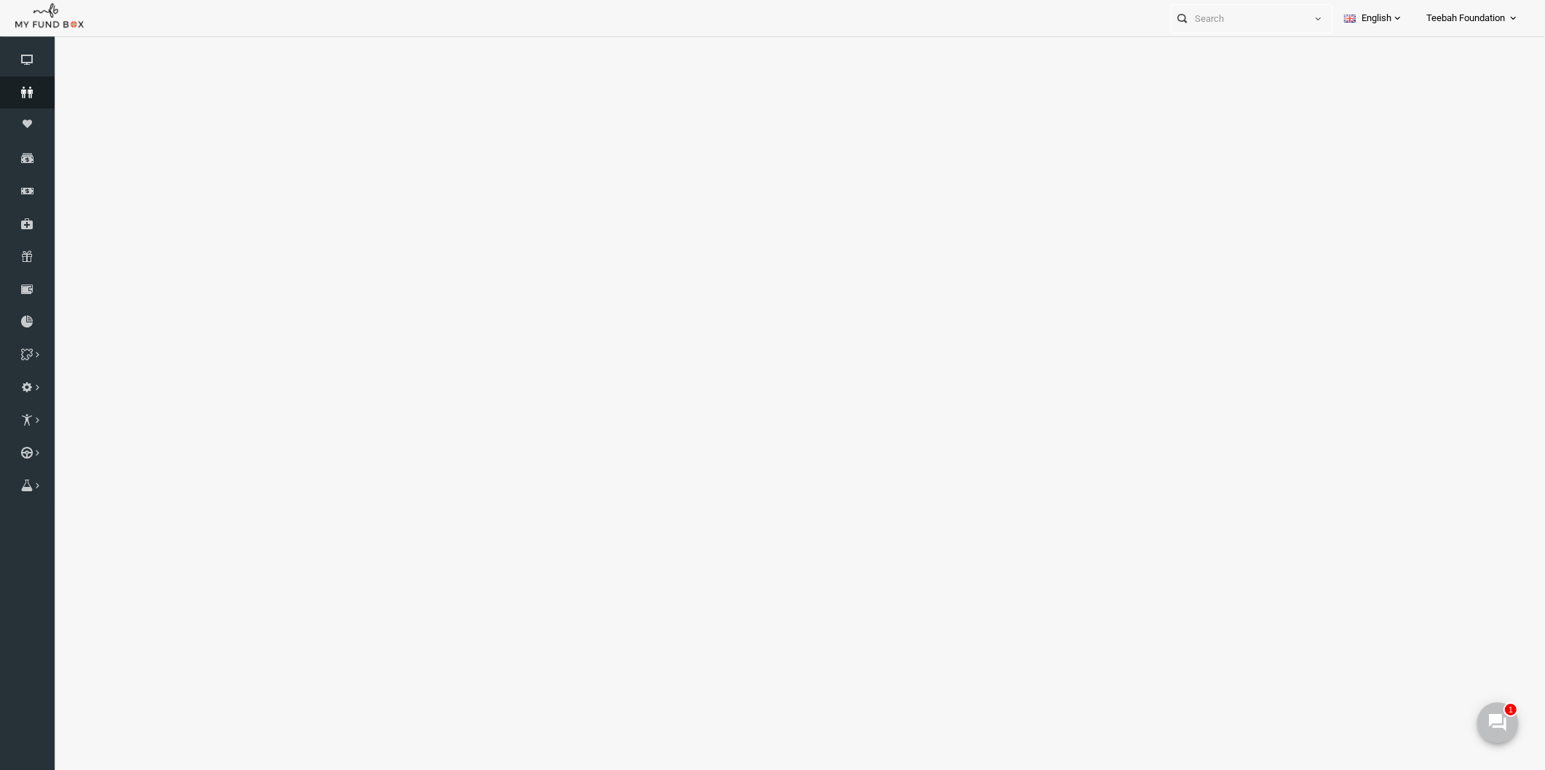
select select "100"
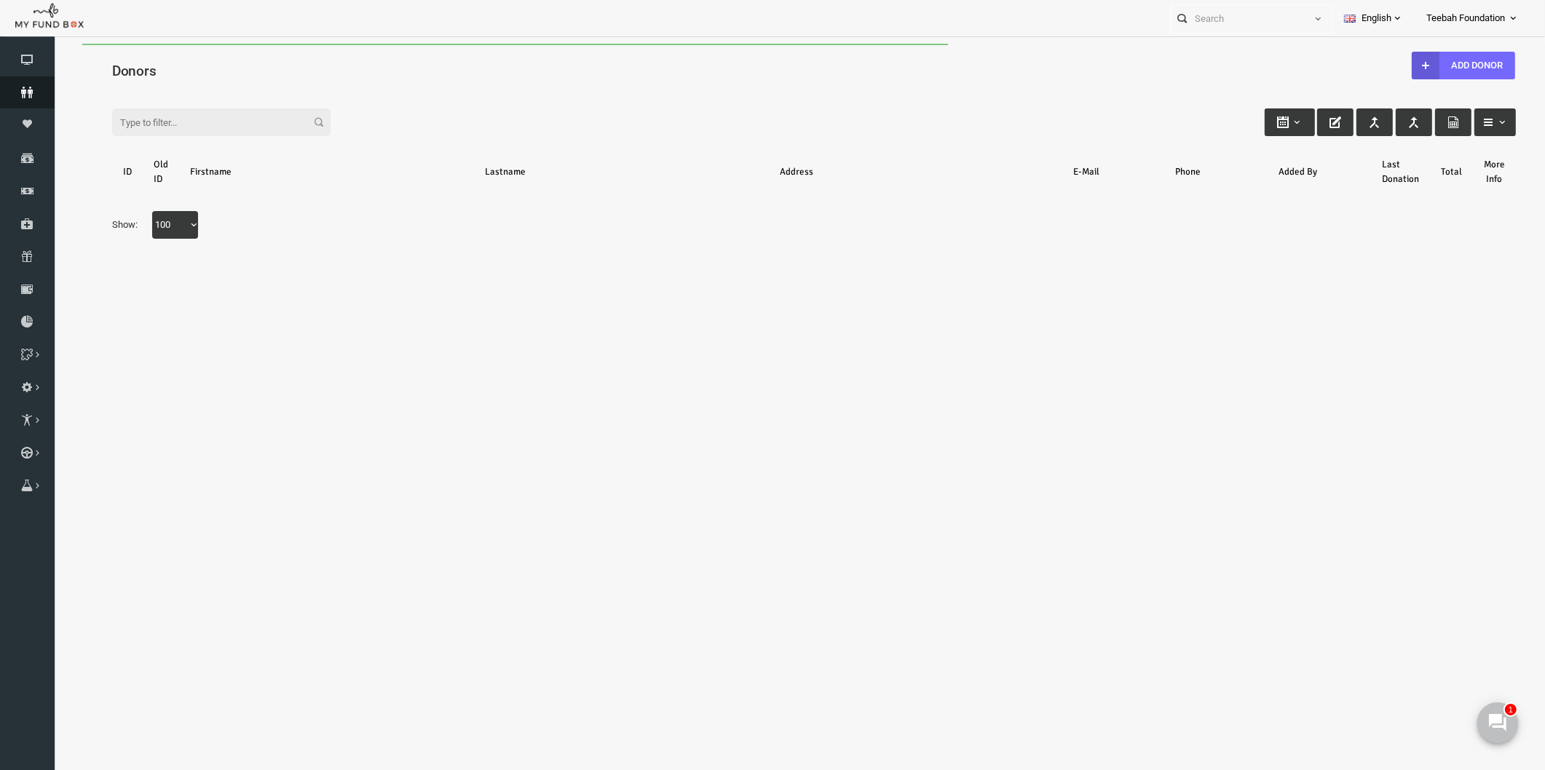
scroll to position [0, 0]
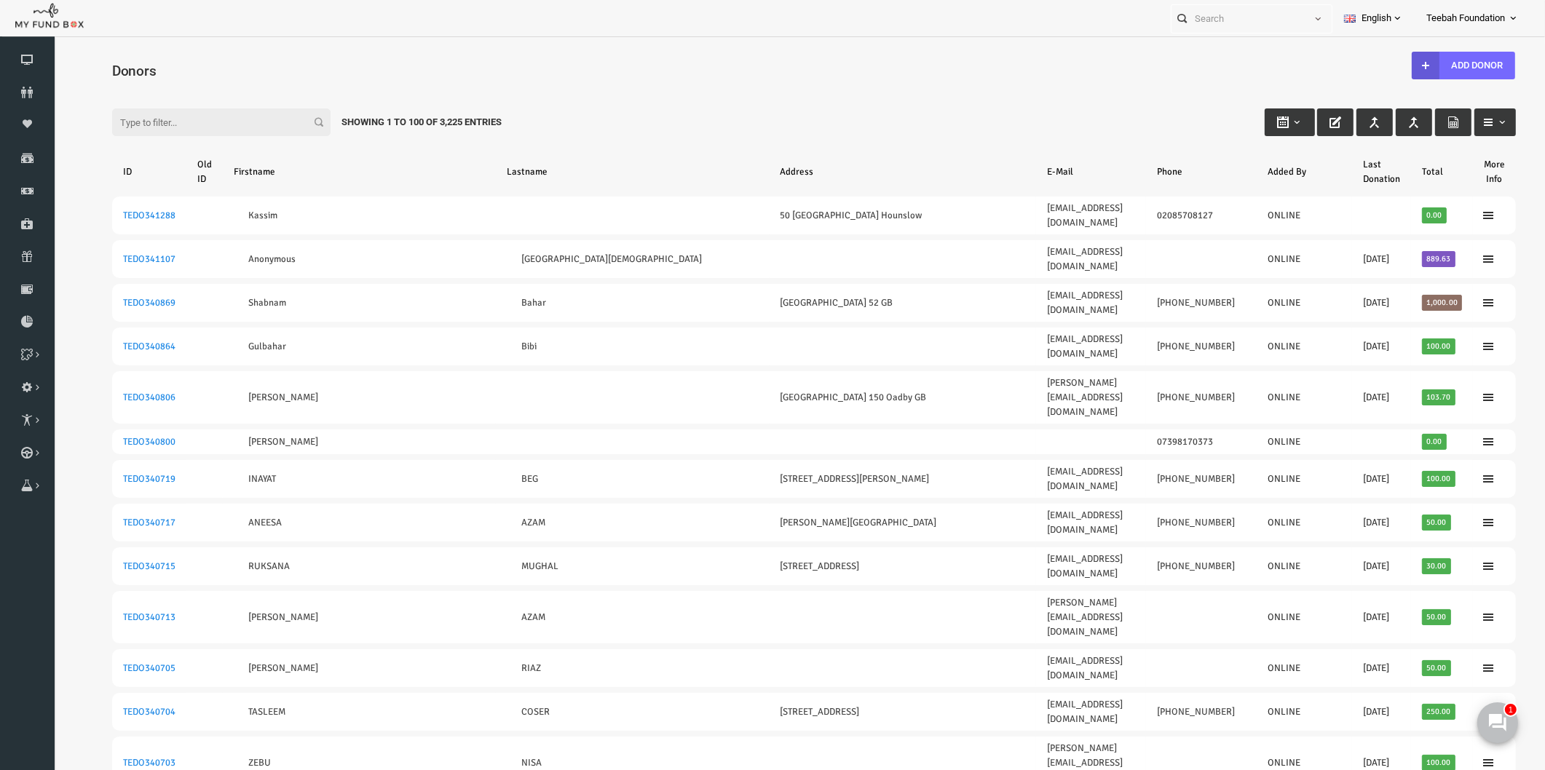
click at [146, 122] on input "Filter:" at bounding box center [191, 122] width 218 height 28
paste input "TEDO291956"
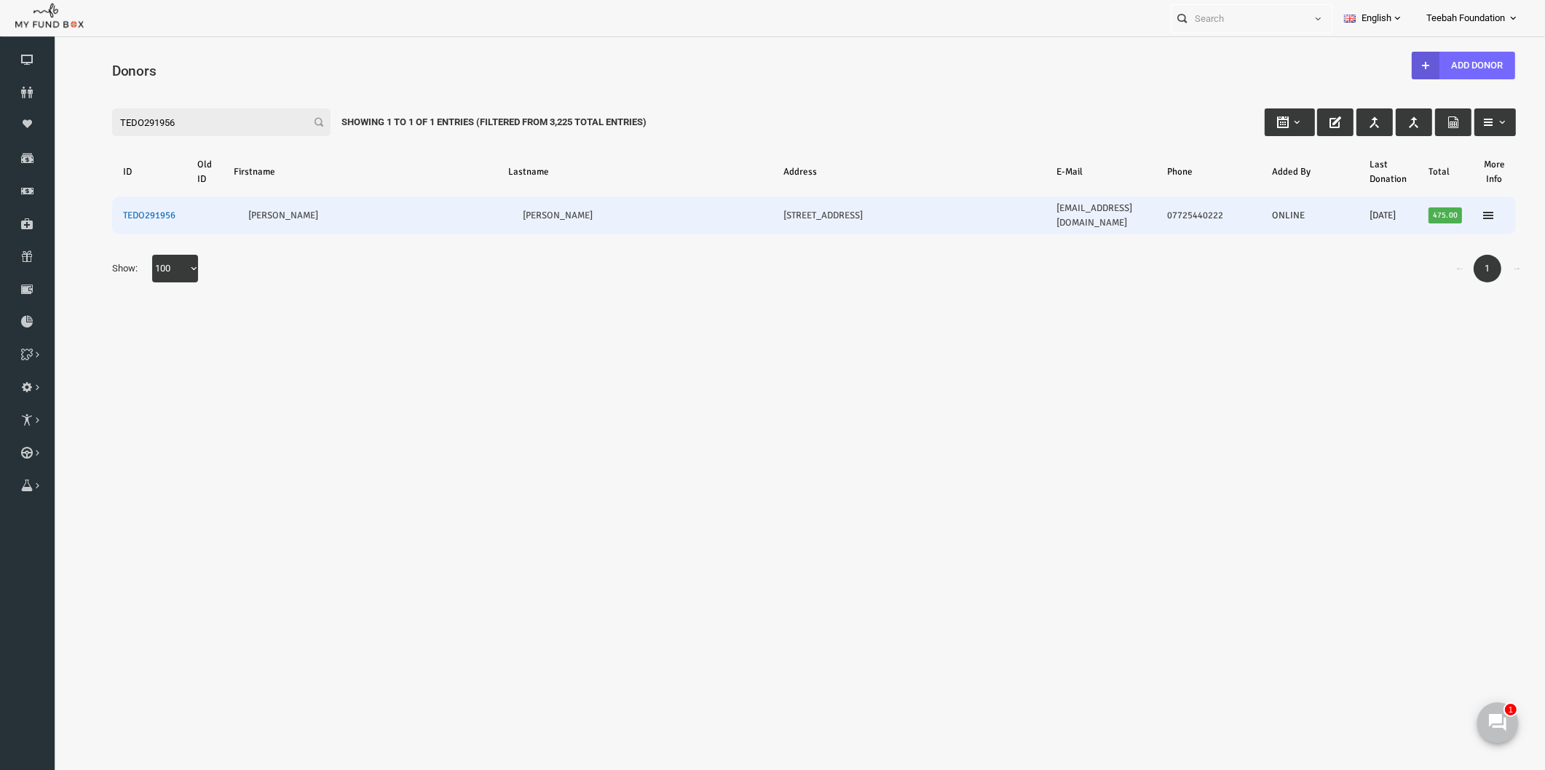
type input "TEDO291956"
click at [134, 210] on link "TEDO291956" at bounding box center [119, 216] width 52 height 12
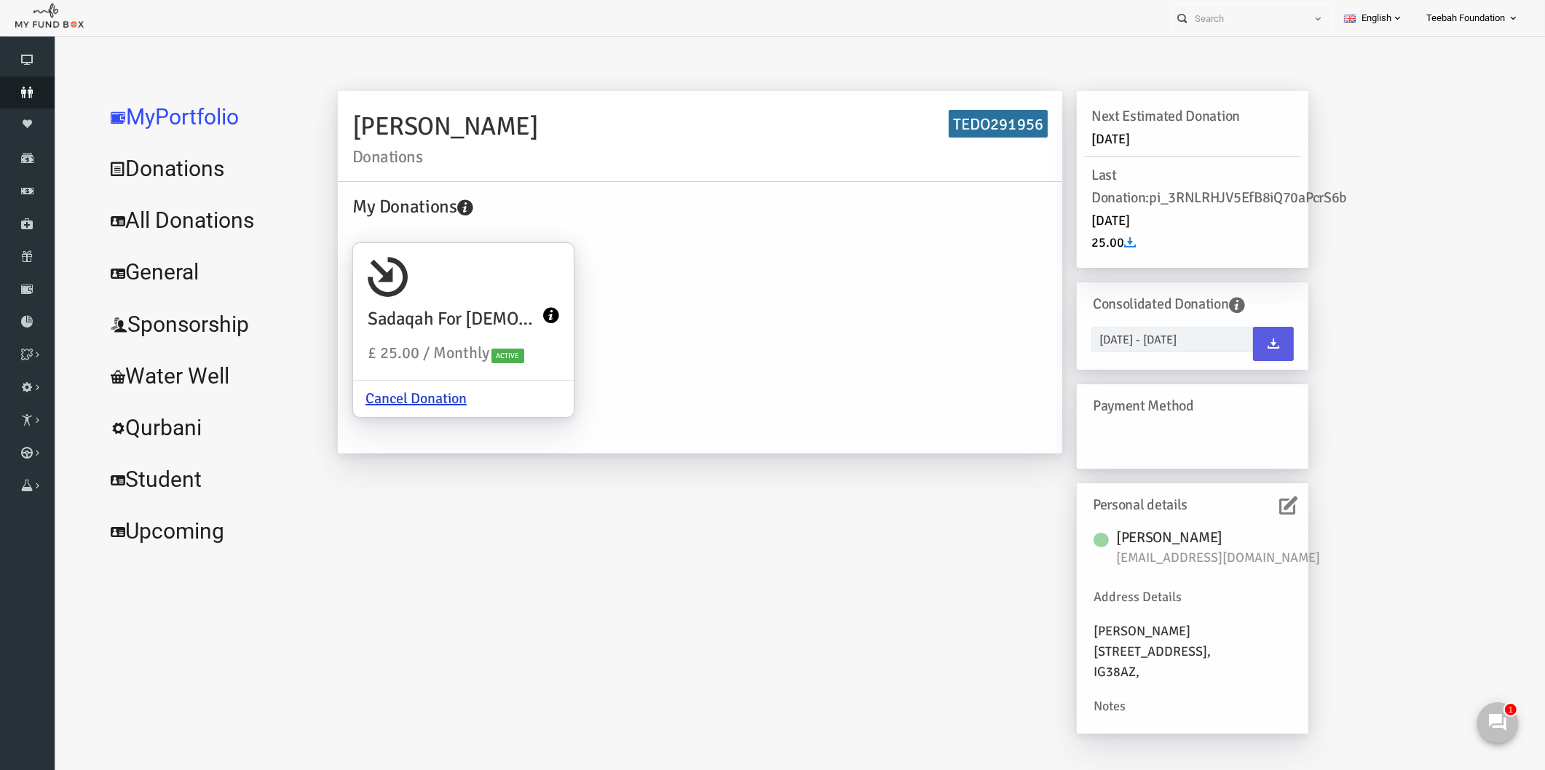
click at [16, 84] on link "Donors" at bounding box center [27, 92] width 55 height 32
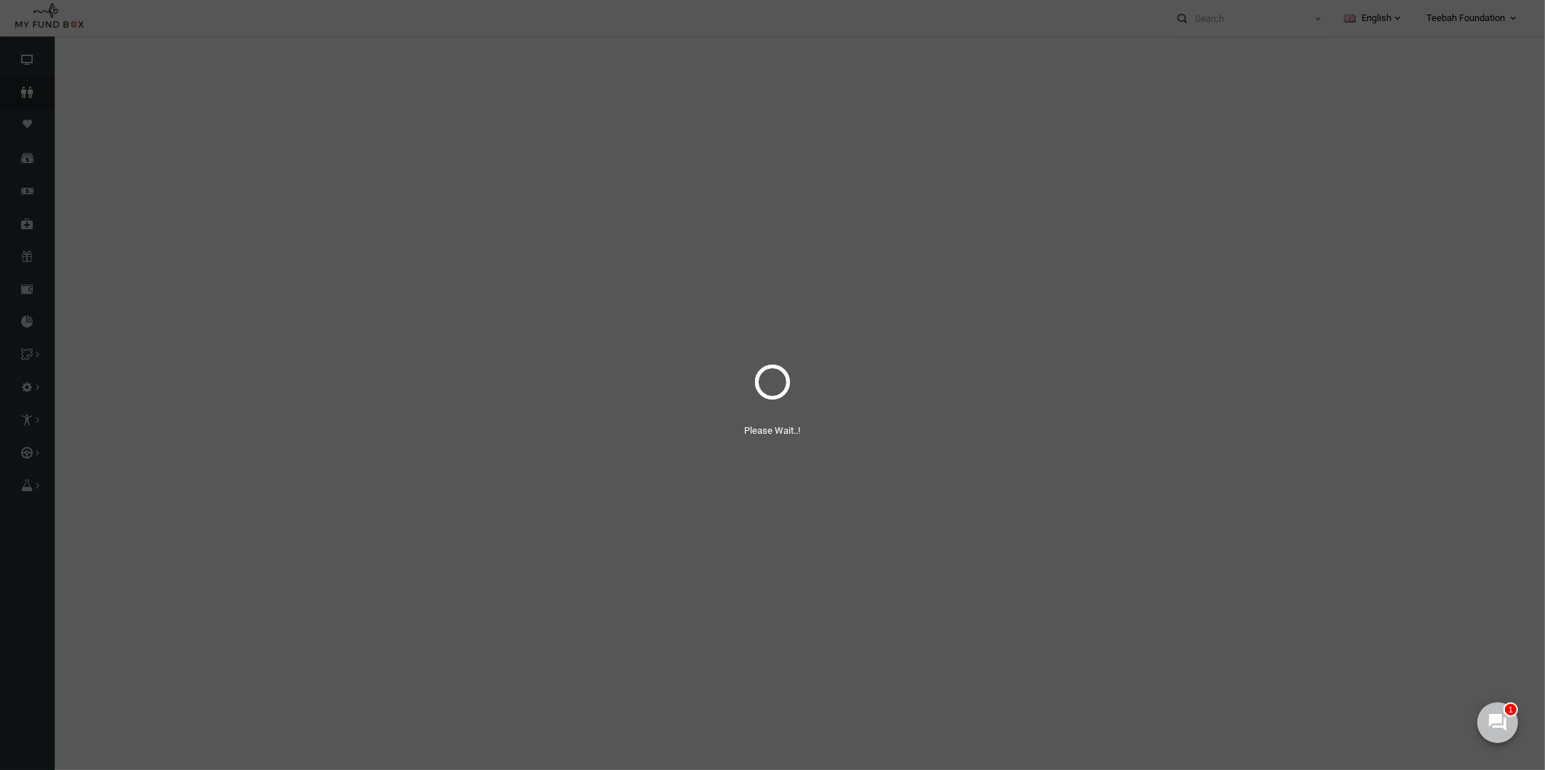
select select "100"
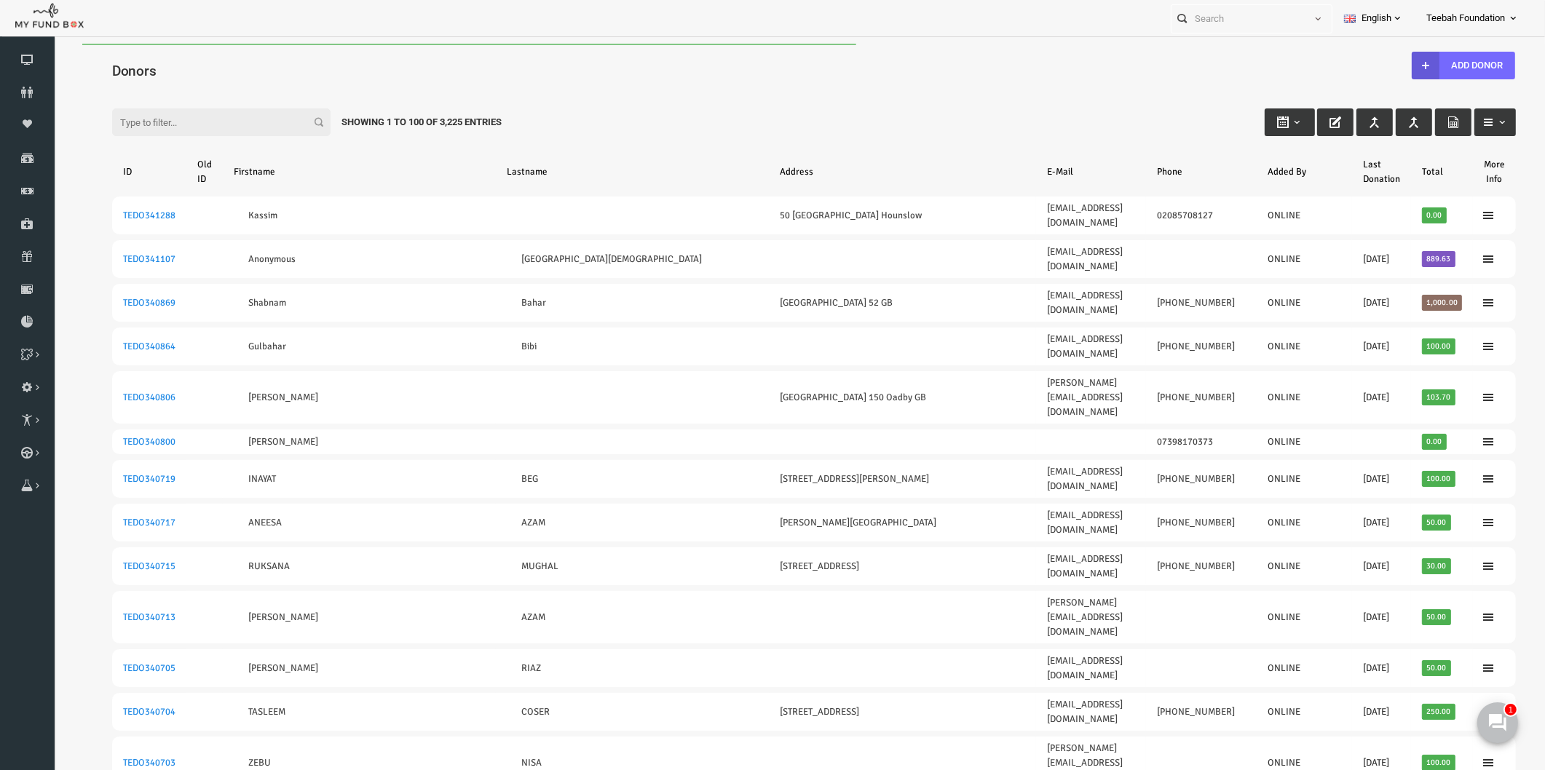
click at [167, 63] on h4 "Donors" at bounding box center [791, 70] width 1418 height 21
click at [173, 124] on input "Filter:" at bounding box center [191, 122] width 218 height 28
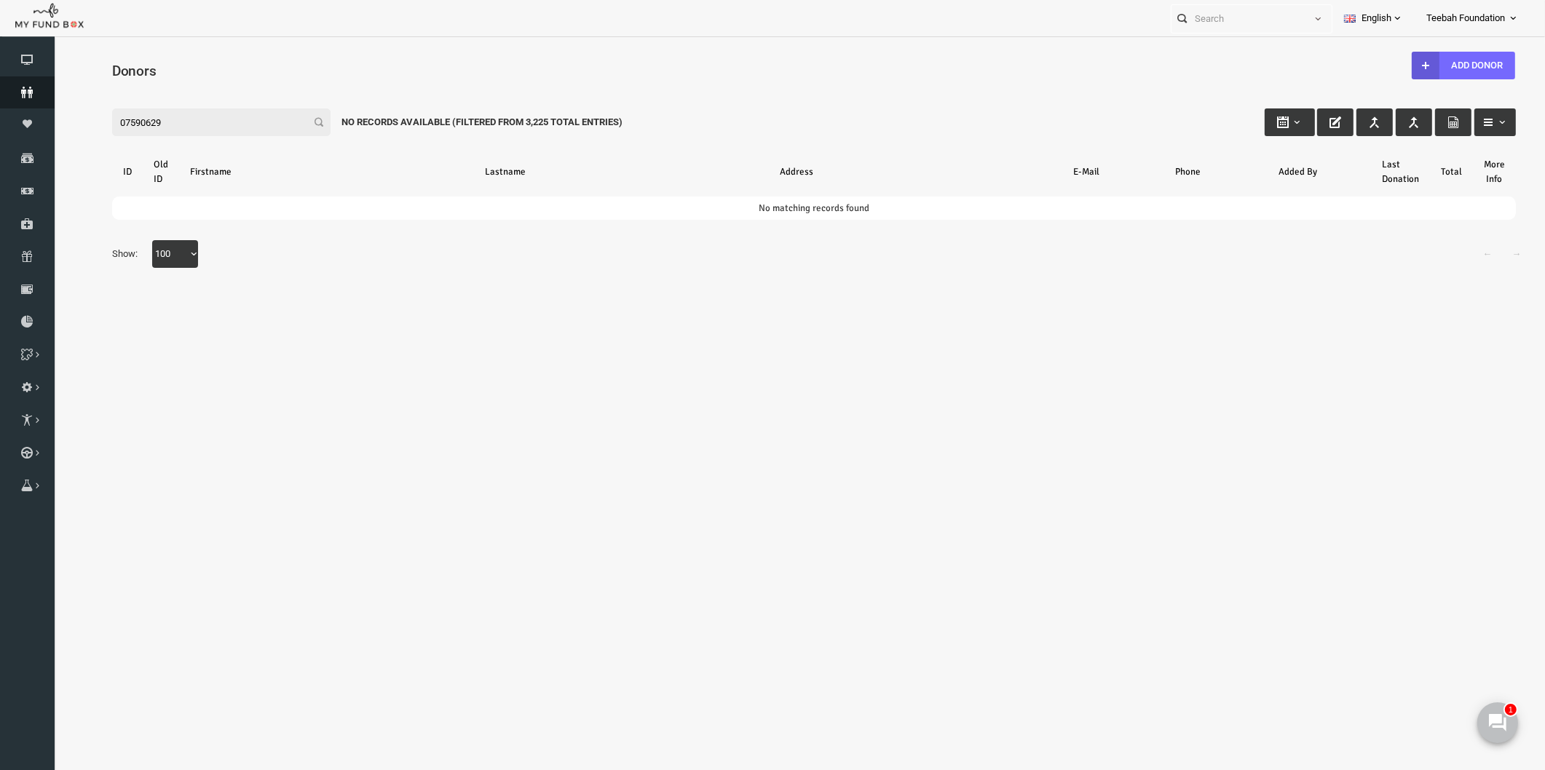
type input "07590629"
click at [33, 90] on icon at bounding box center [27, 93] width 55 height 12
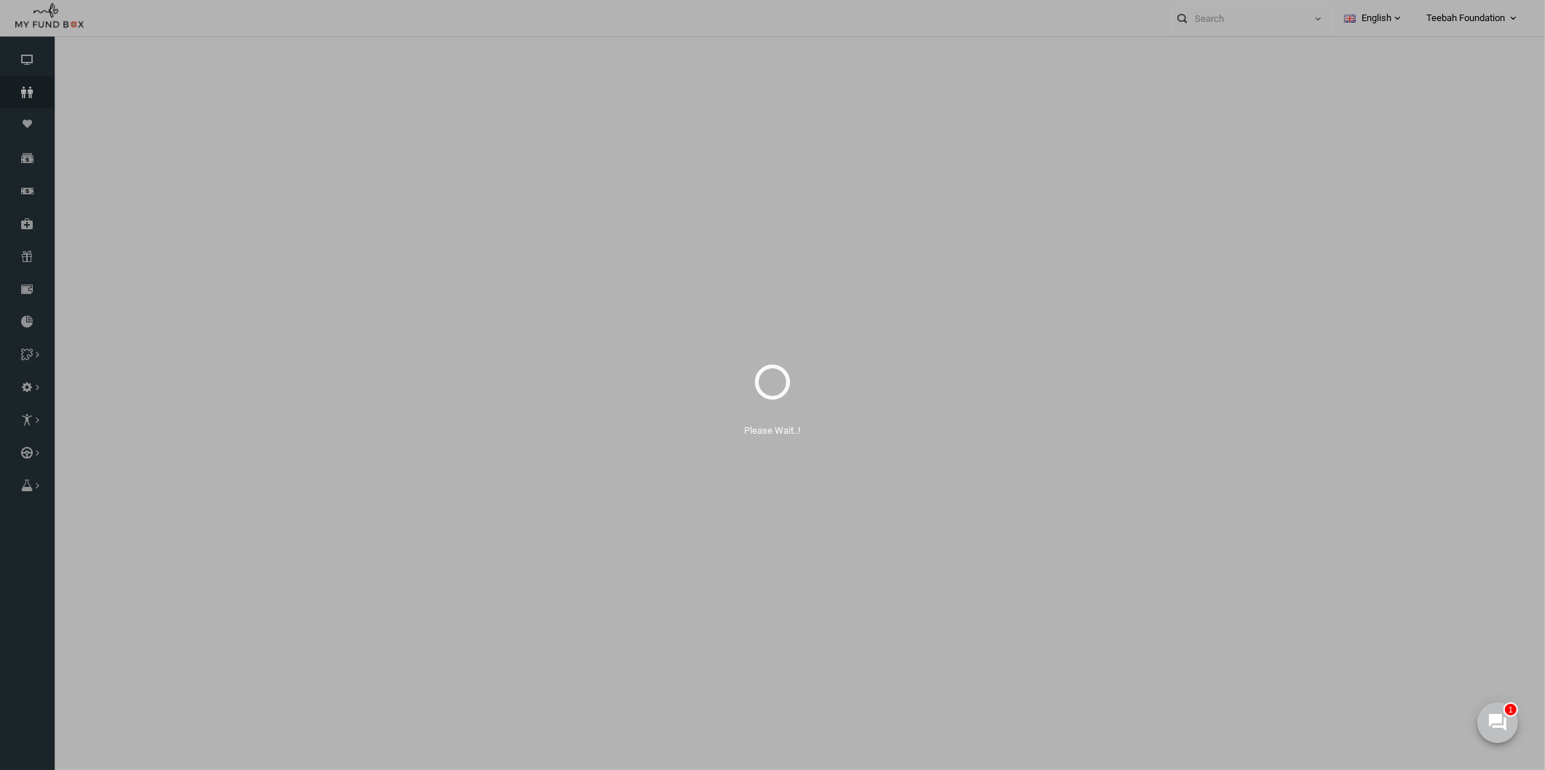
select select "100"
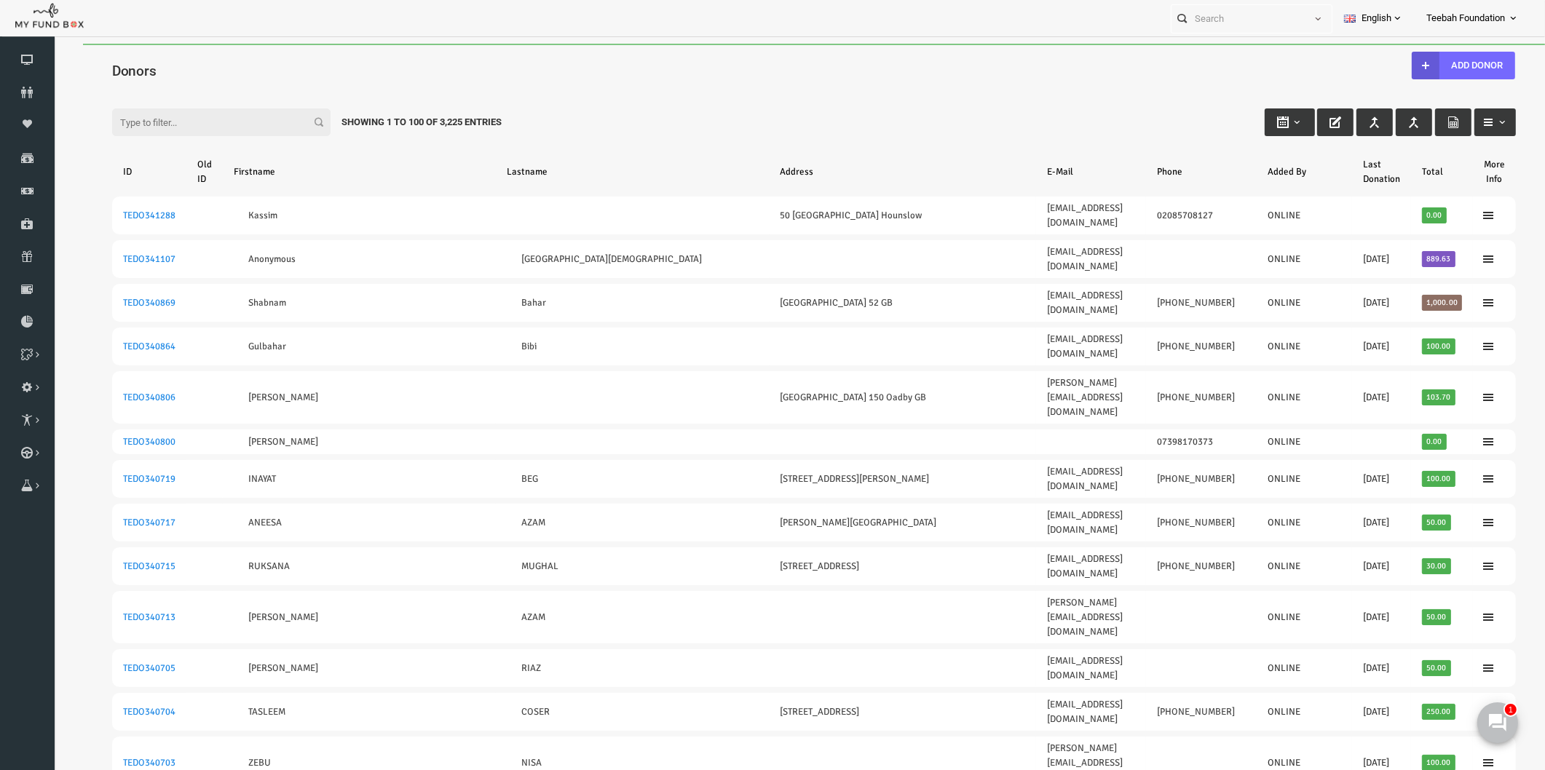
click at [992, 91] on div "Filter: Showing 1 to 100 of 3,225 Entries" at bounding box center [784, 108] width 1433 height 39
click at [954, 110] on div "Filter: Showing 1 to 100 of 3,225 Entries" at bounding box center [784, 108] width 1433 height 39
